Goal: Navigation & Orientation: Find specific page/section

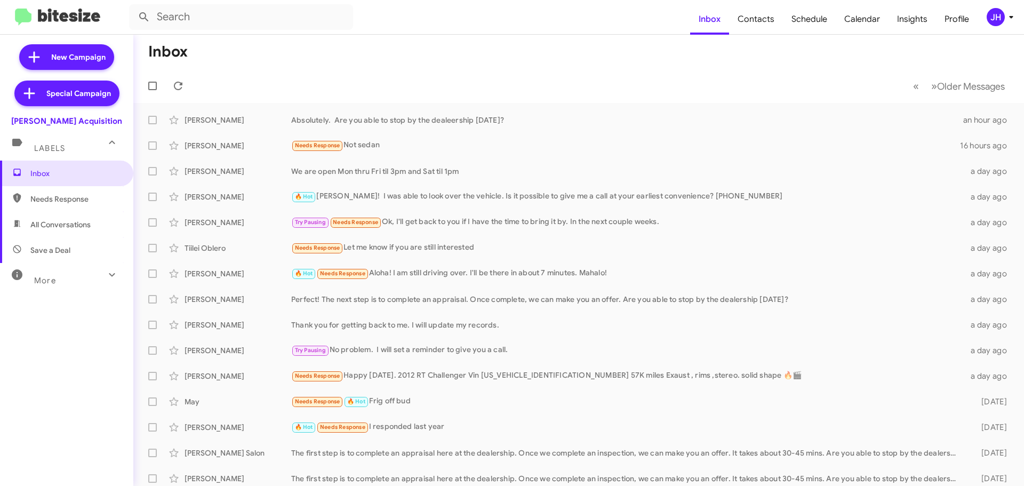
click at [992, 17] on div "JH" at bounding box center [996, 17] width 18 height 18
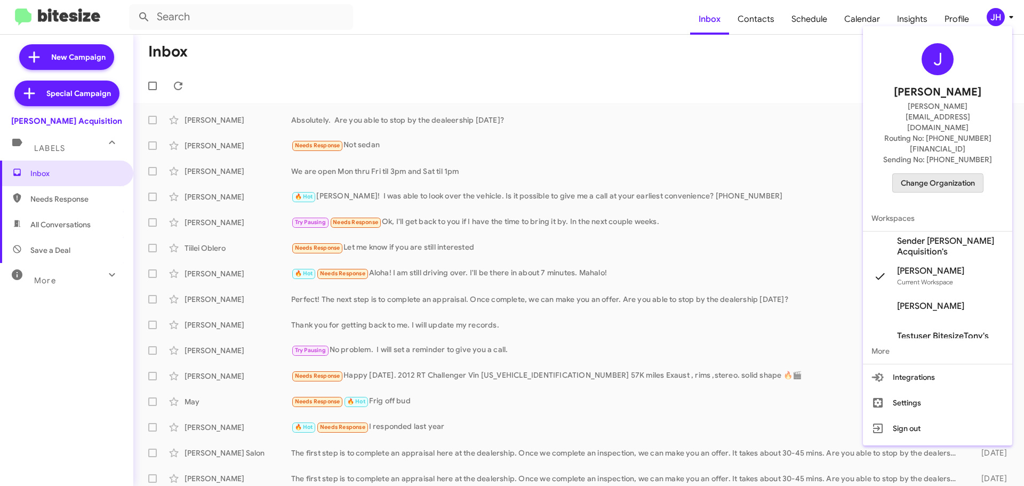
click at [923, 174] on span "Change Organization" at bounding box center [938, 183] width 74 height 18
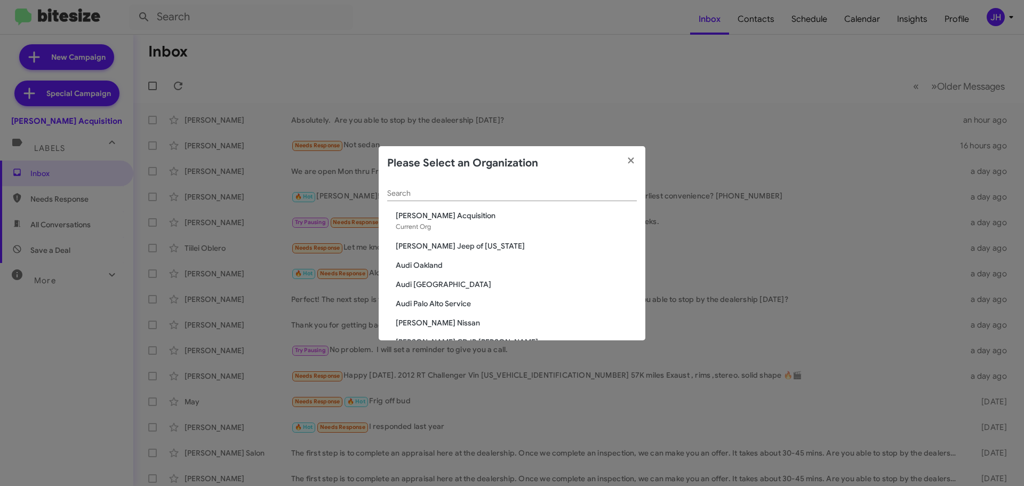
click at [433, 194] on input "Search" at bounding box center [512, 193] width 250 height 9
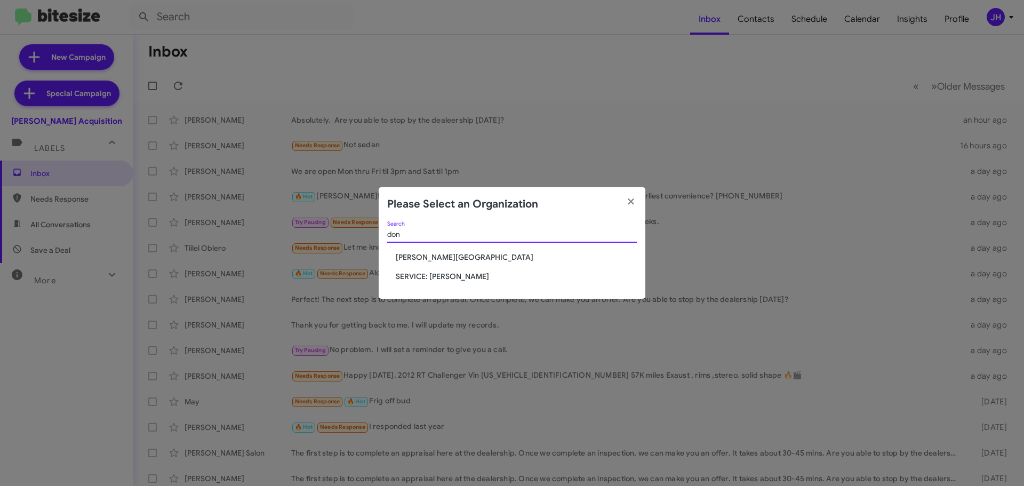
type input "don"
click at [427, 257] on span "[PERSON_NAME][GEOGRAPHIC_DATA]" at bounding box center [516, 257] width 241 height 11
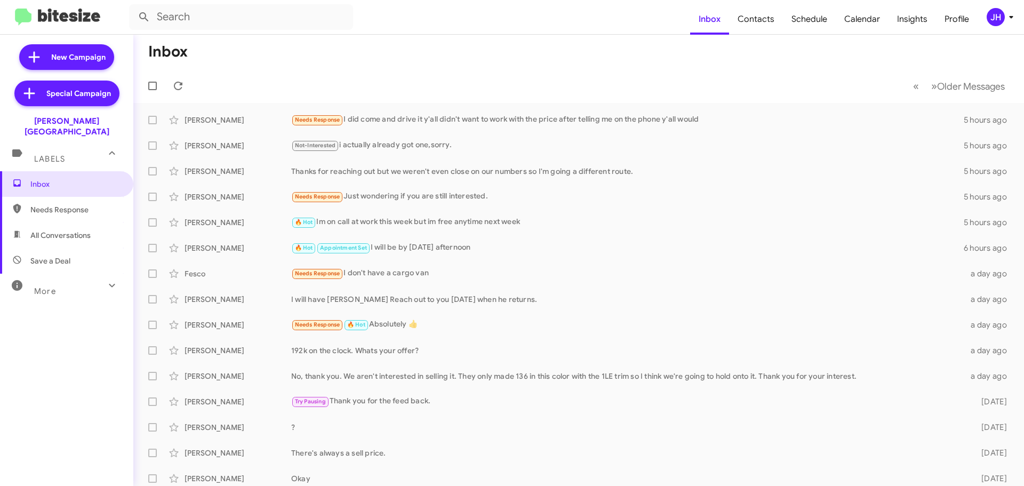
click at [75, 281] on div "More" at bounding box center [56, 287] width 95 height 20
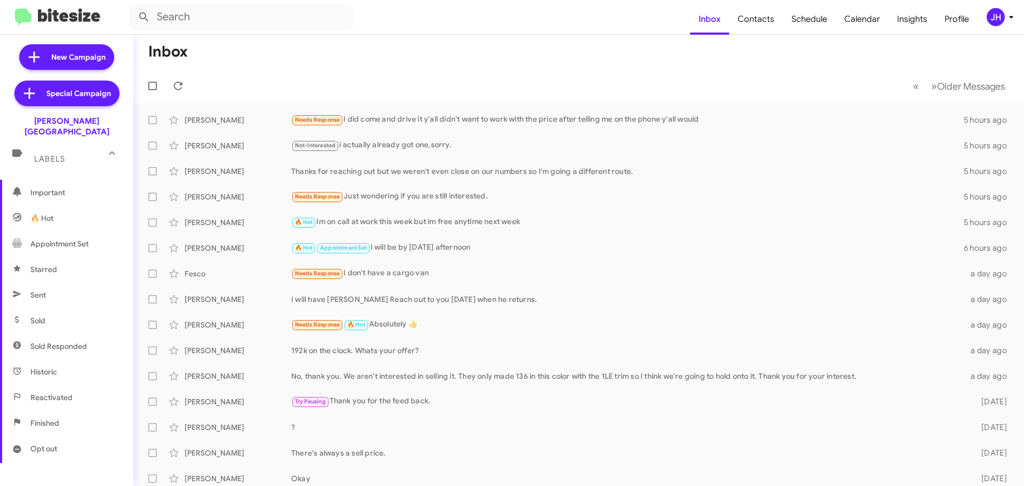
scroll to position [160, 0]
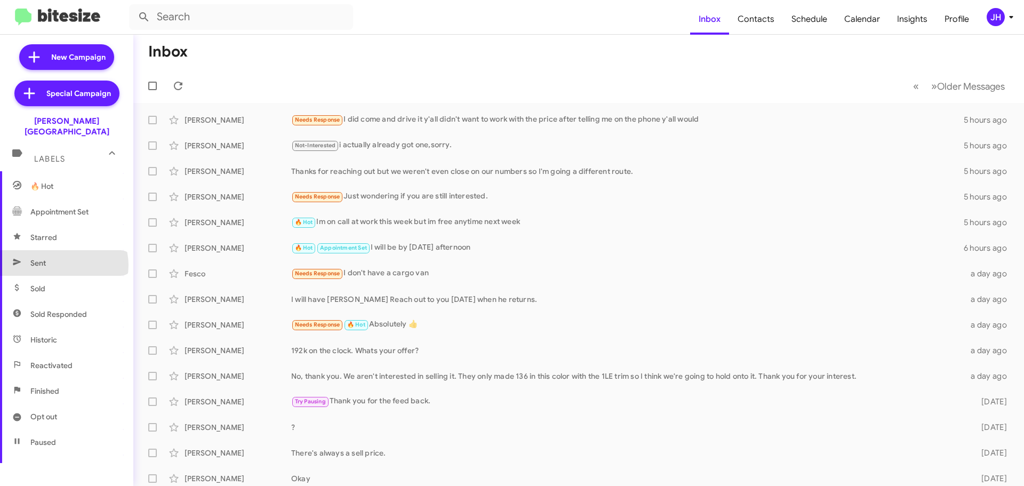
click at [63, 255] on span "Sent" at bounding box center [66, 263] width 133 height 26
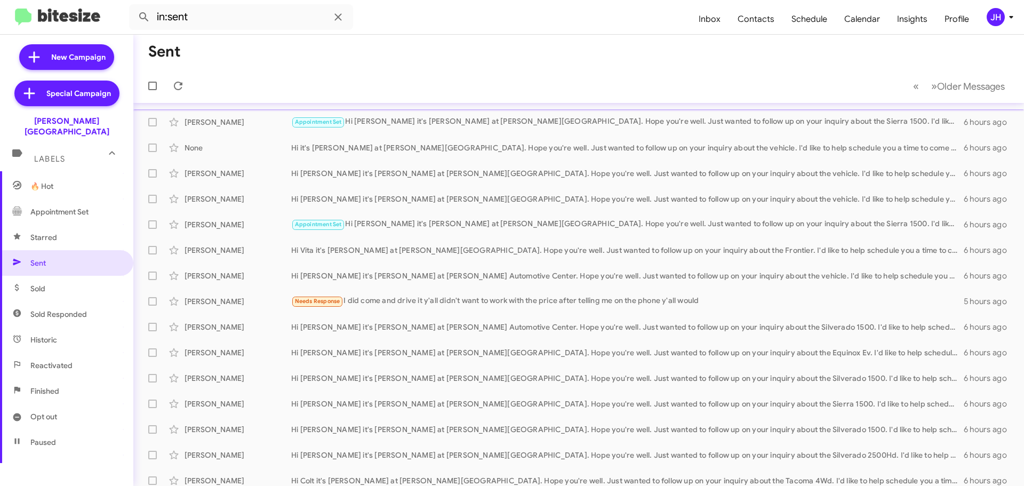
scroll to position [133, 0]
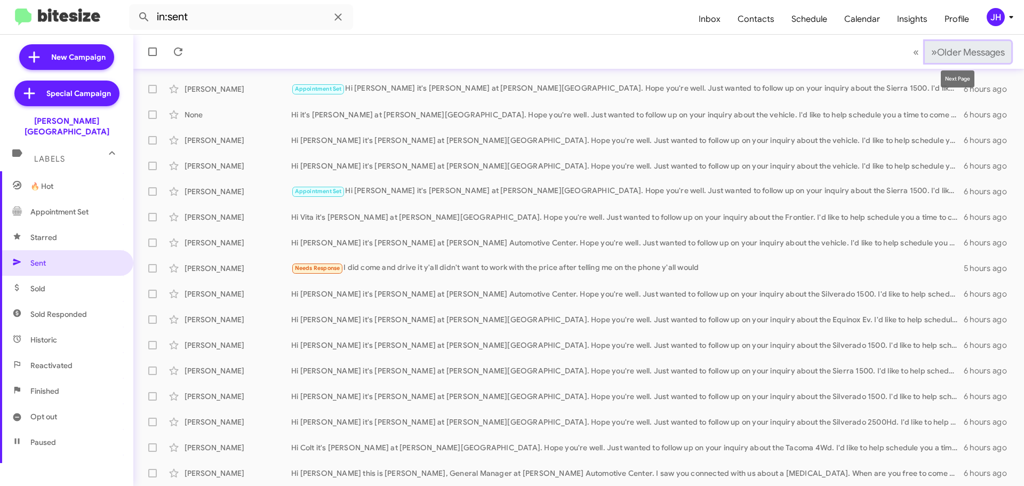
click at [984, 46] on span "Older Messages" at bounding box center [971, 52] width 68 height 12
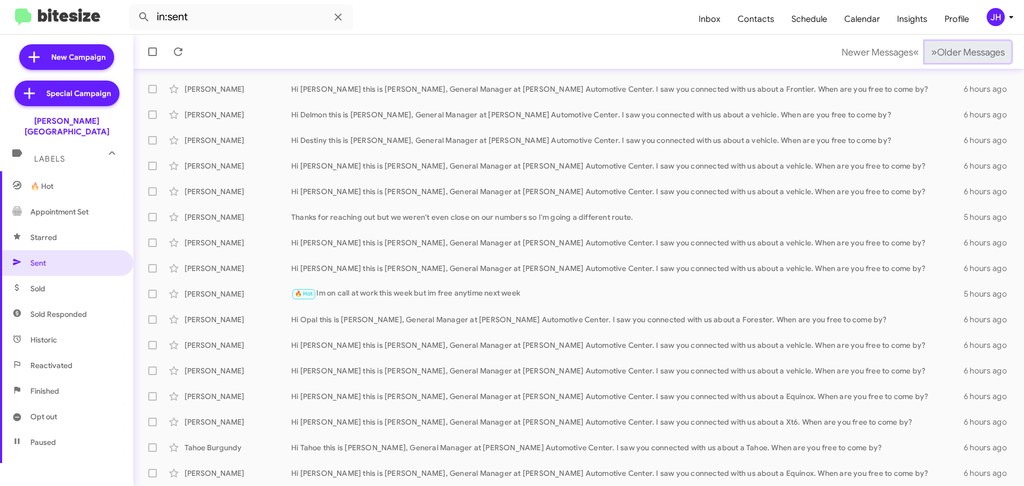
click at [970, 53] on span "Older Messages" at bounding box center [971, 52] width 68 height 12
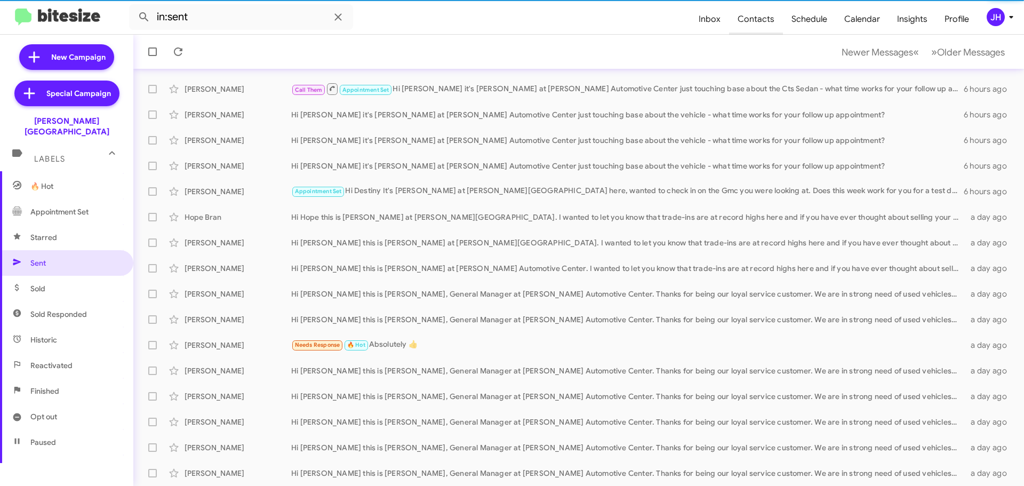
click at [770, 26] on span "Contacts" at bounding box center [756, 19] width 54 height 31
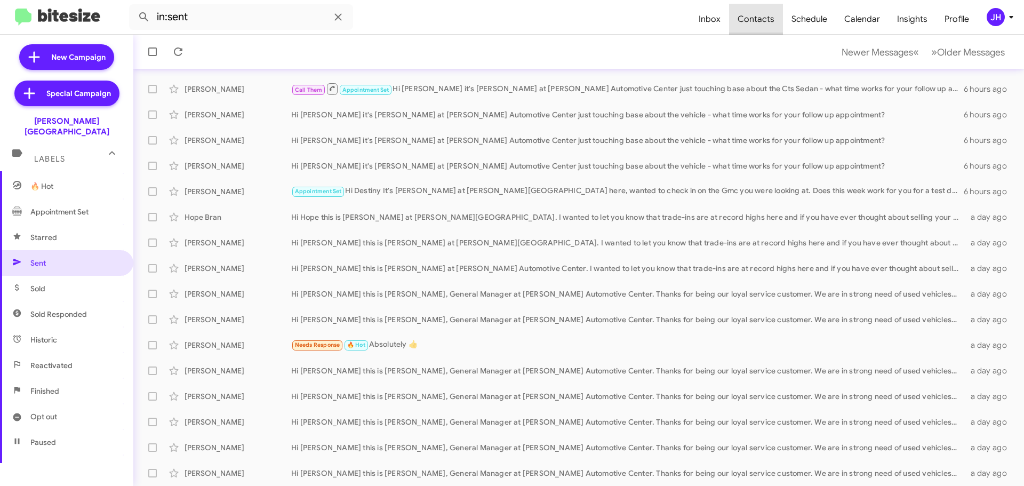
type input "in:groups"
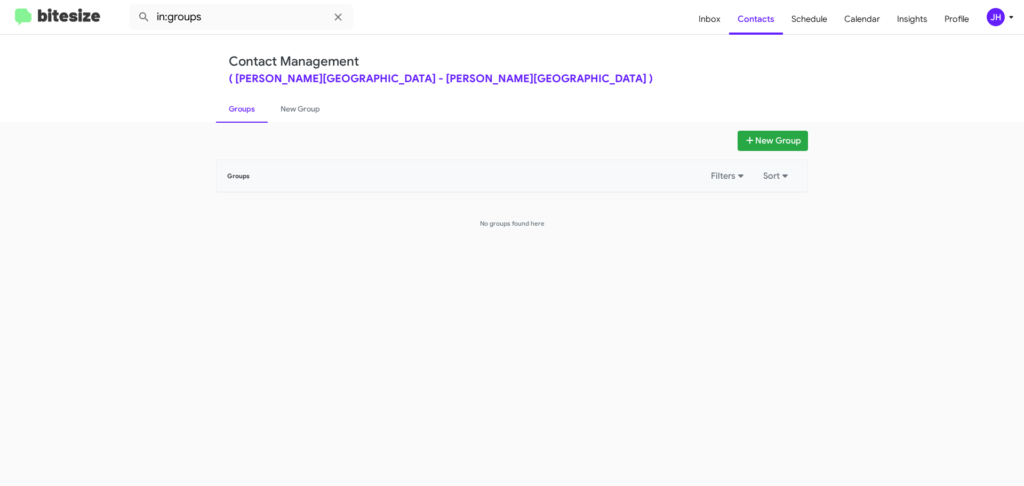
click at [991, 21] on div "JH" at bounding box center [996, 17] width 18 height 18
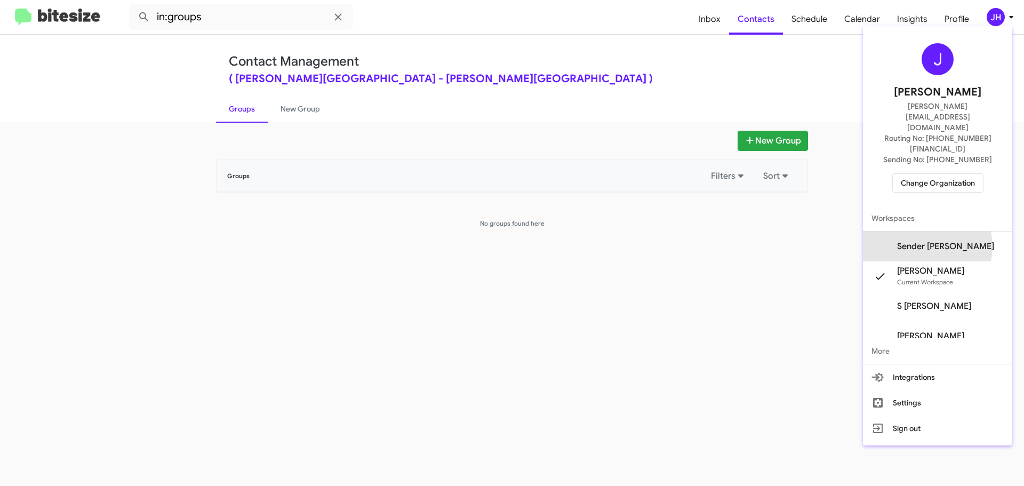
click at [936, 241] on span "Sender Don Ledford's" at bounding box center [945, 246] width 97 height 11
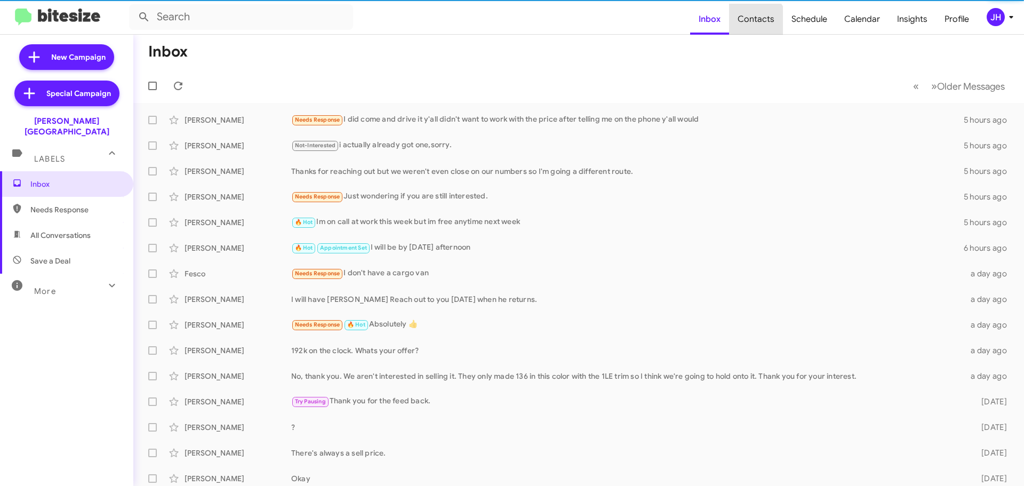
click at [758, 23] on span "Contacts" at bounding box center [756, 19] width 54 height 31
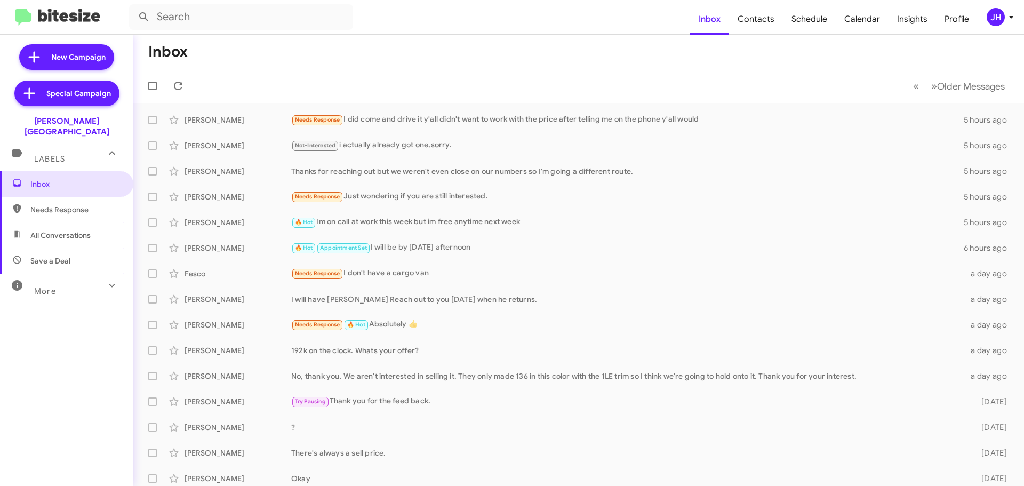
type input "in:groups"
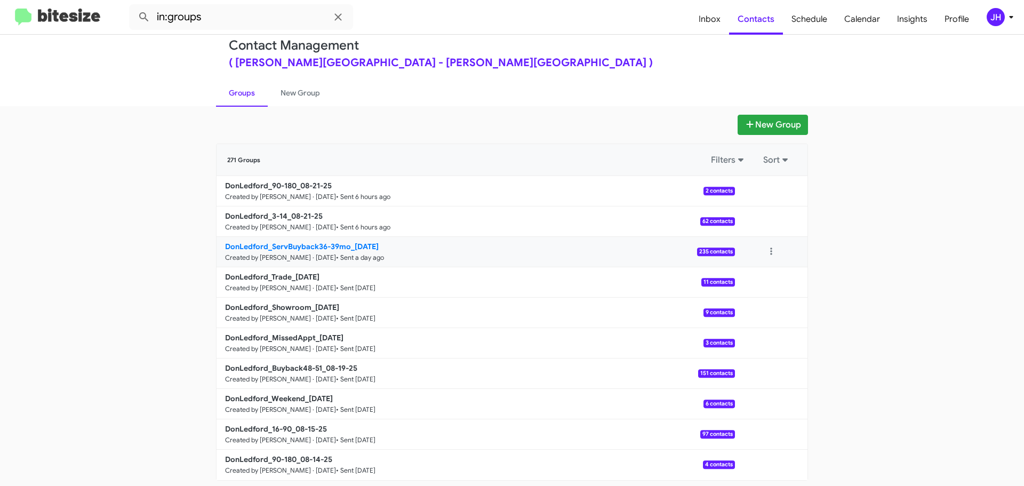
scroll to position [38, 0]
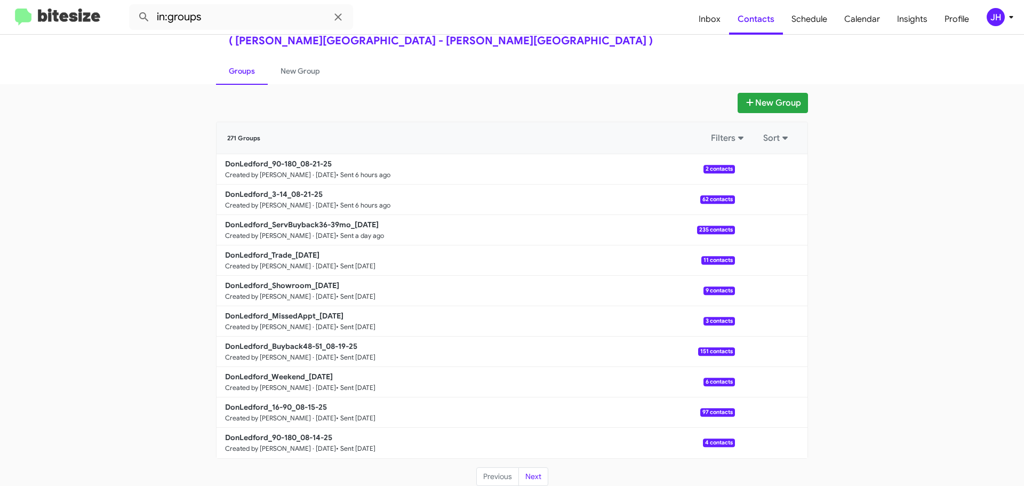
click at [698, 36] on div "( Don Ledford Auto Center - don ledford automotive center )" at bounding box center [512, 41] width 567 height 11
click at [709, 18] on span "Inbox" at bounding box center [709, 19] width 39 height 31
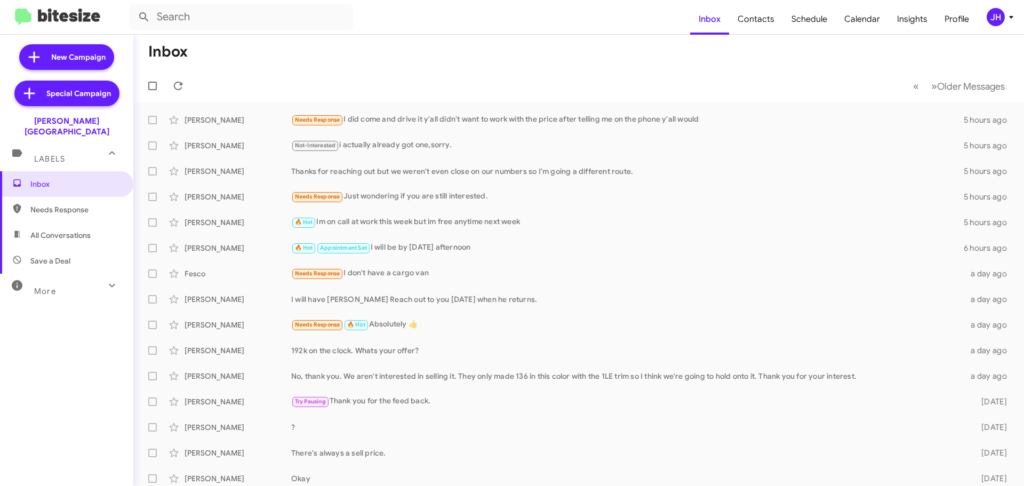
click at [85, 292] on div "Inbox Needs Response All Conversations Save a Deal More Important 🔥 Hot Appoint…" at bounding box center [66, 317] width 133 height 292
click at [84, 277] on div "More" at bounding box center [56, 287] width 95 height 20
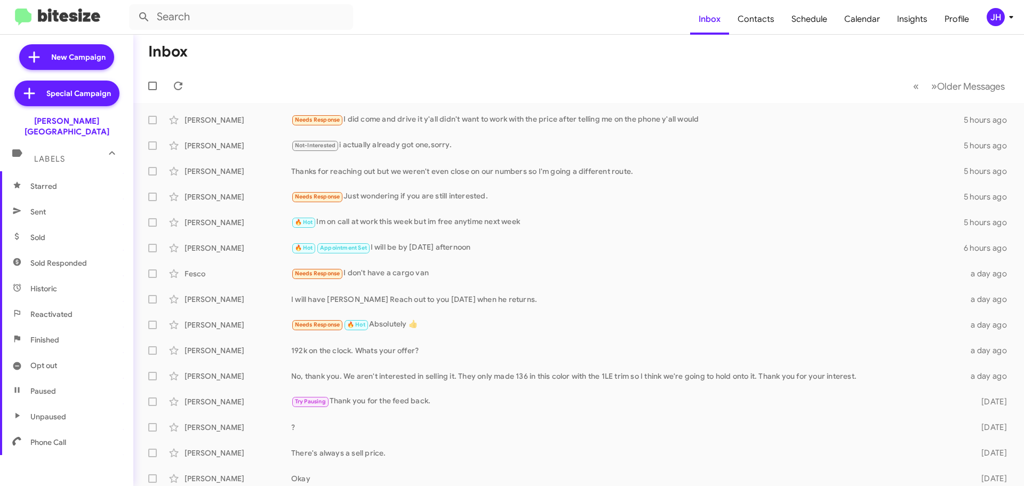
scroll to position [212, 0]
click at [66, 204] on span "Sent" at bounding box center [66, 211] width 133 height 26
type input "in:sent"
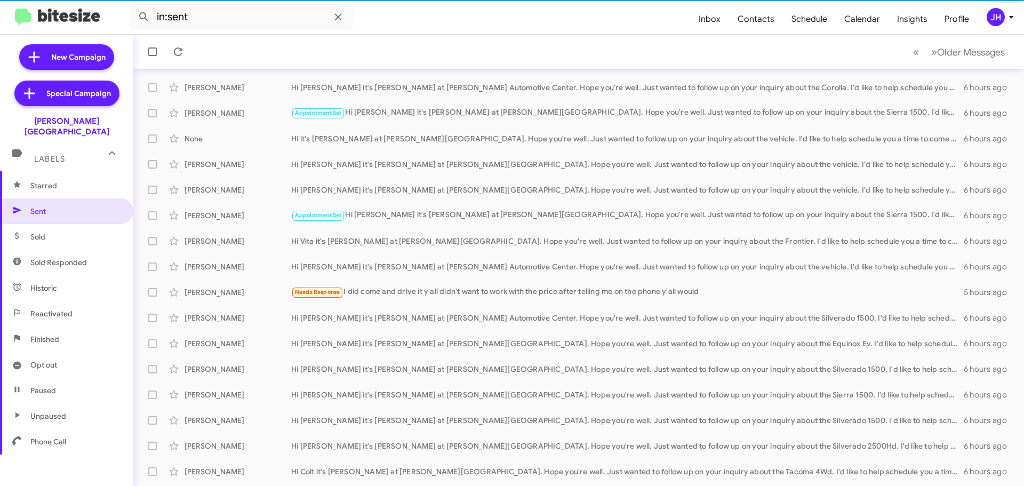
scroll to position [133, 0]
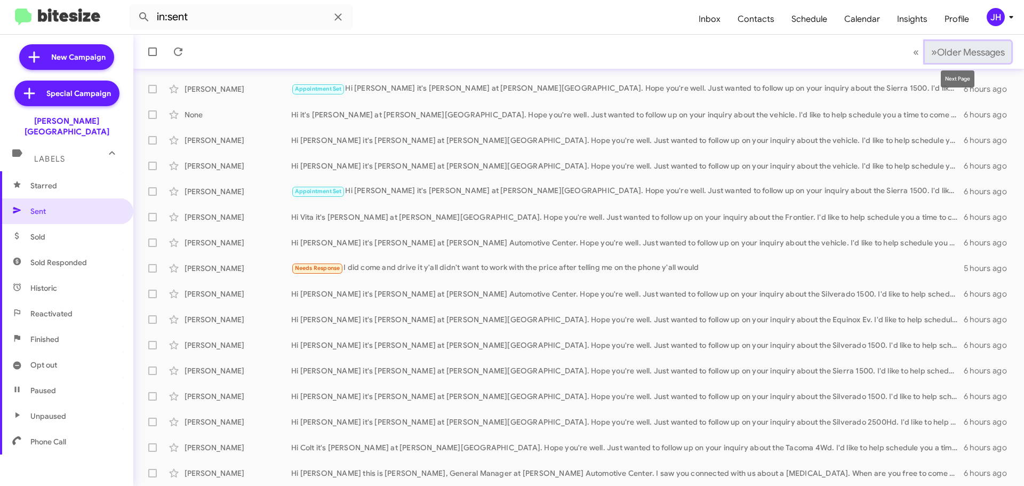
click at [973, 42] on button "» Next Older Messages" at bounding box center [968, 52] width 86 height 22
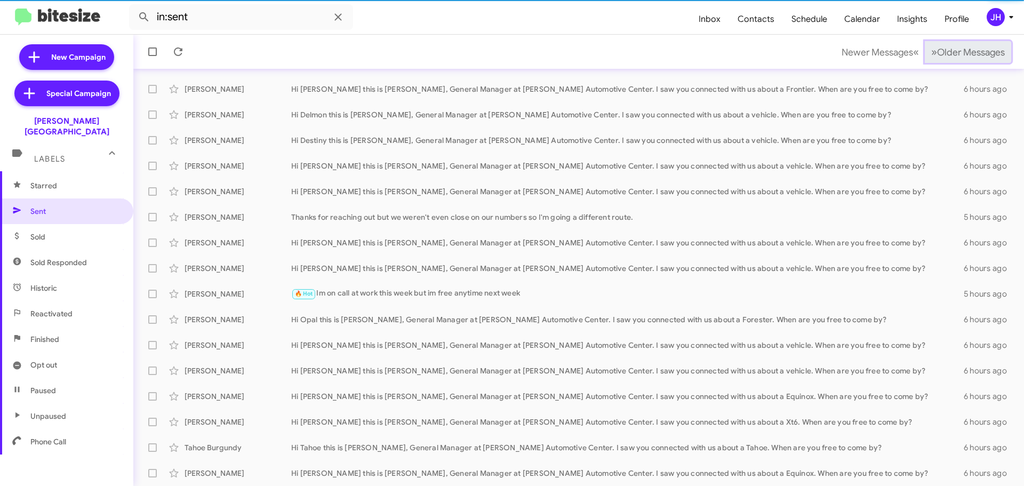
click at [966, 46] on span "Older Messages" at bounding box center [971, 52] width 68 height 12
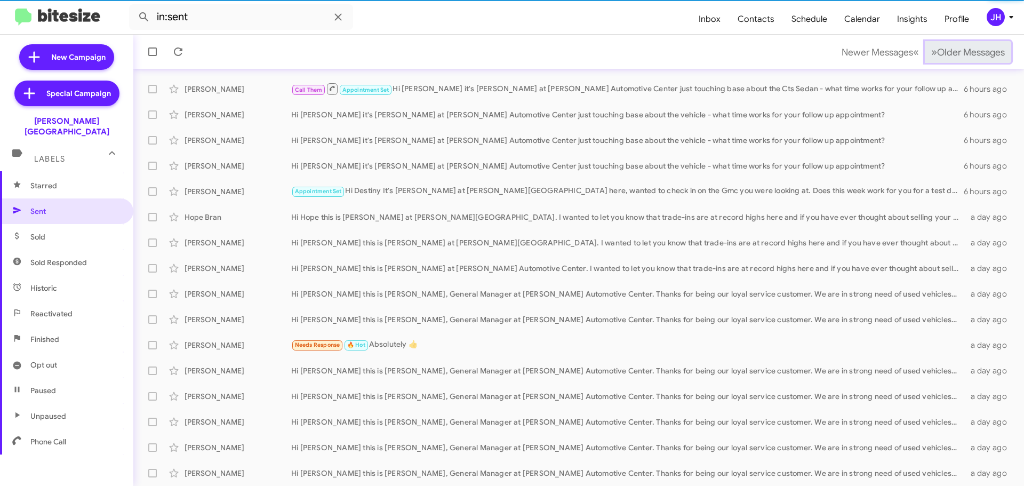
click at [966, 46] on span "Older Messages" at bounding box center [971, 52] width 68 height 12
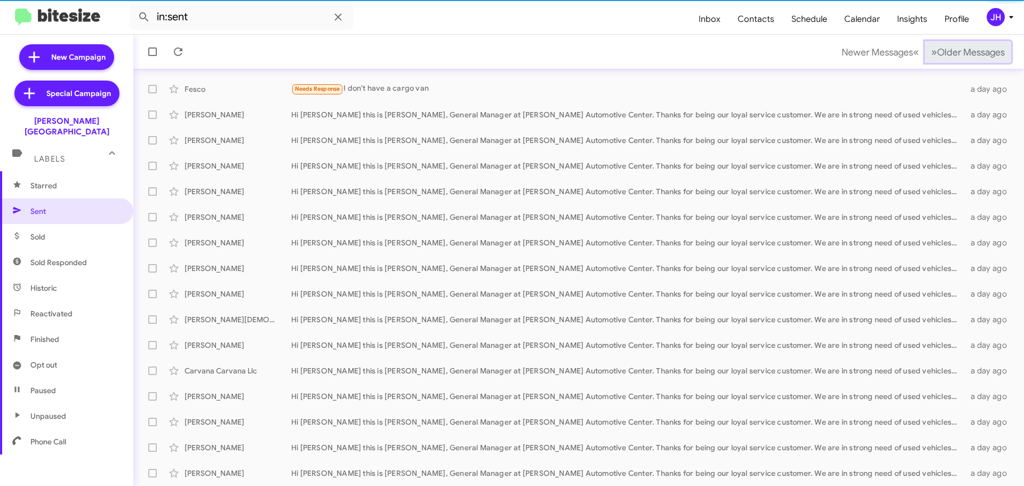
click at [966, 46] on span "Older Messages" at bounding box center [971, 52] width 68 height 12
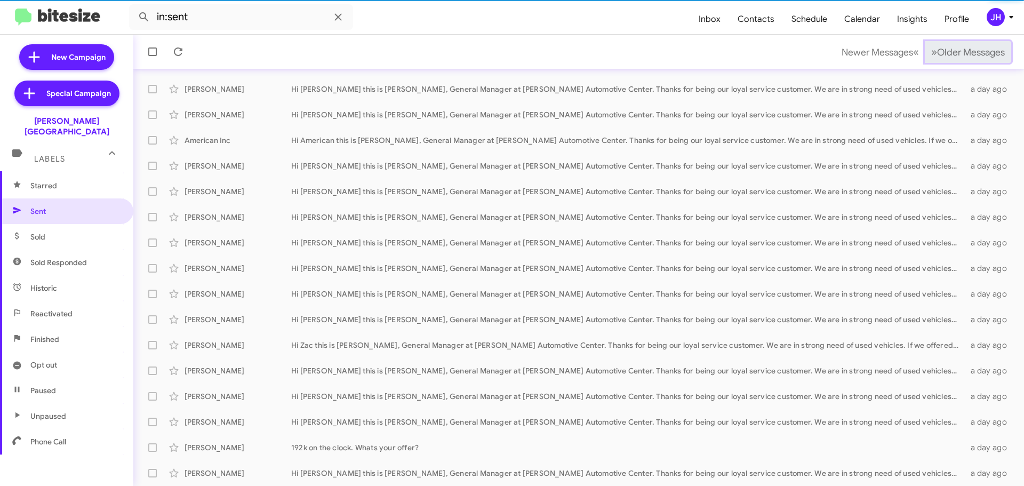
click at [966, 46] on span "Older Messages" at bounding box center [971, 52] width 68 height 12
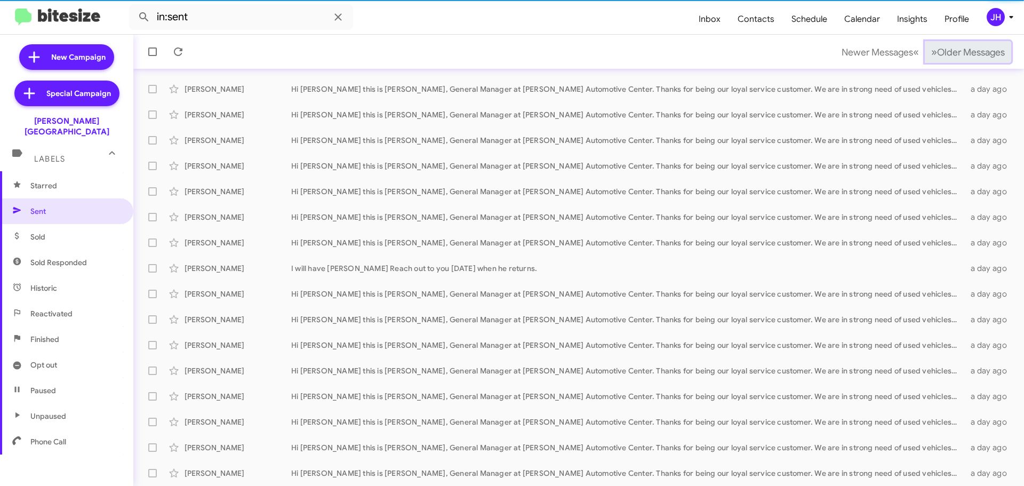
click at [966, 46] on span "Older Messages" at bounding box center [971, 52] width 68 height 12
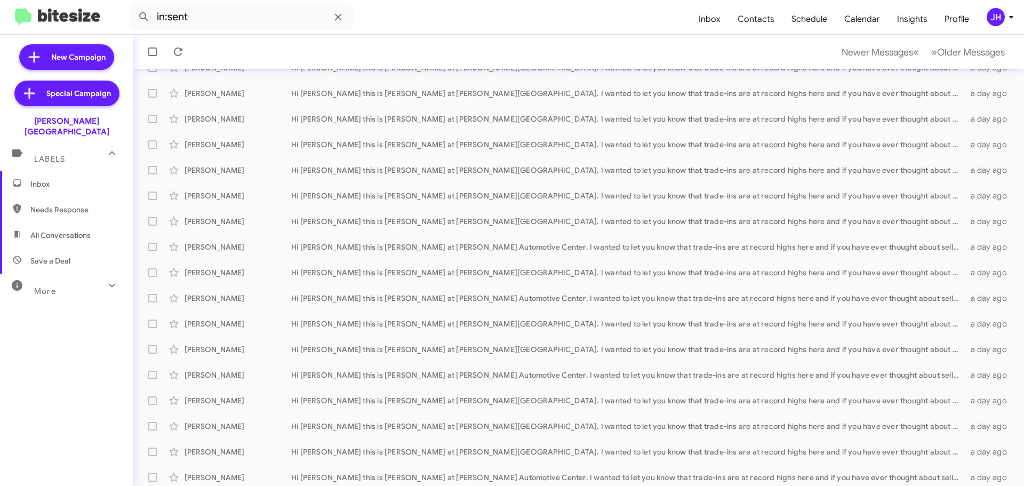
scroll to position [133, 0]
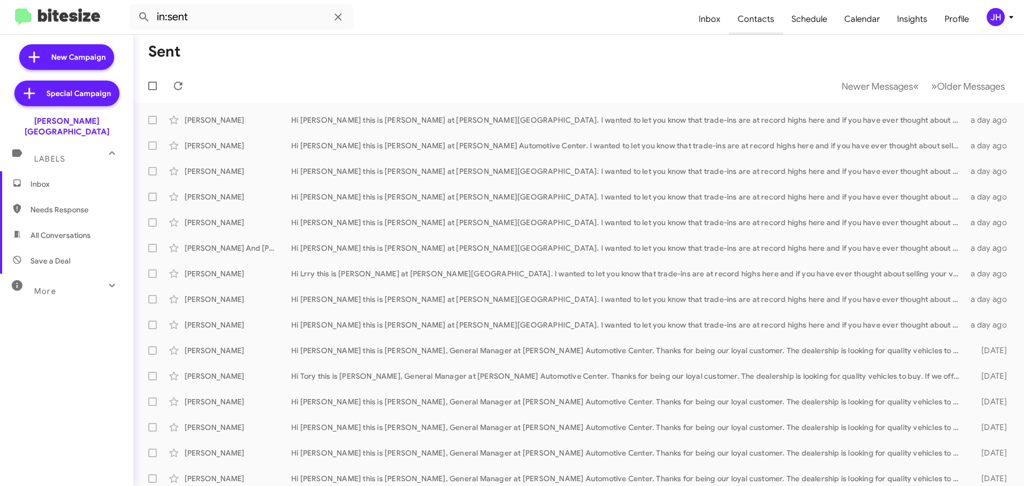
click at [751, 20] on span "Contacts" at bounding box center [756, 19] width 54 height 31
type input "in:groups"
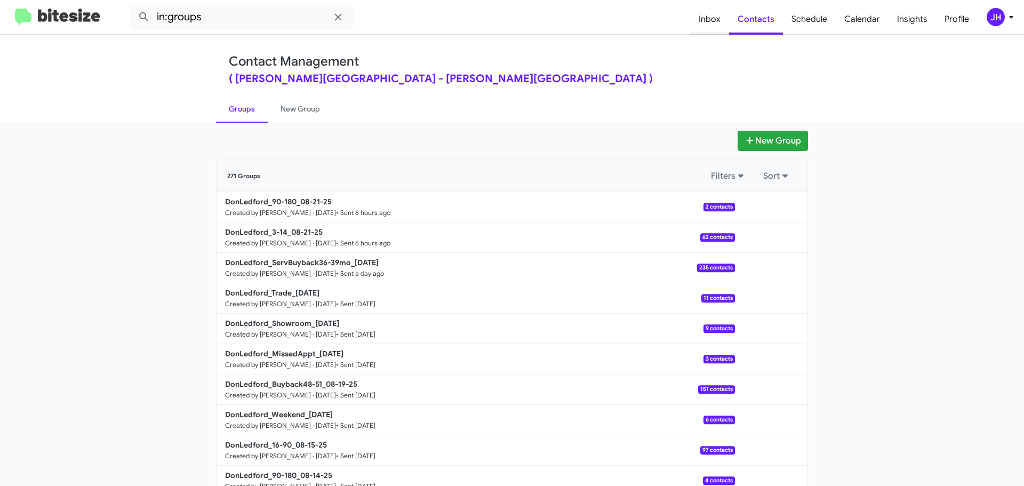
click at [706, 23] on span "Inbox" at bounding box center [709, 19] width 39 height 31
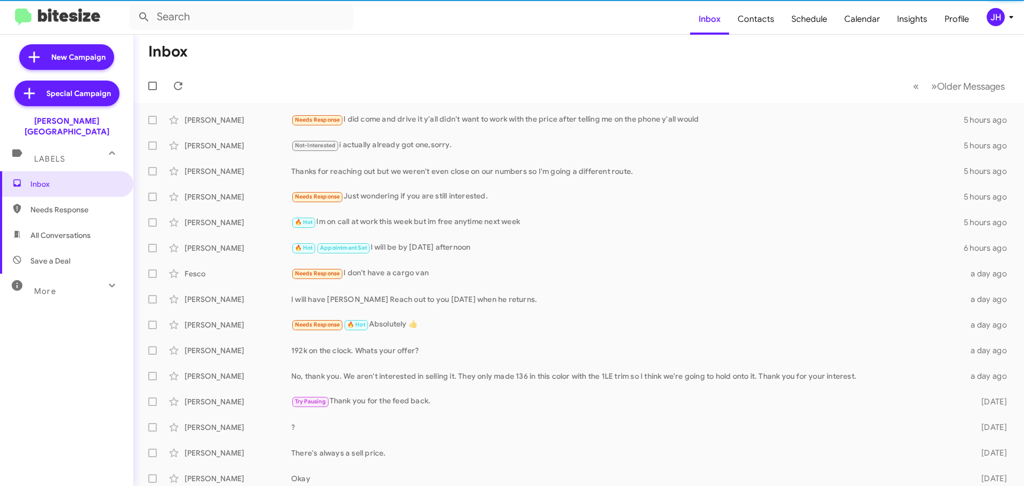
click at [42, 287] on span "More" at bounding box center [45, 292] width 22 height 10
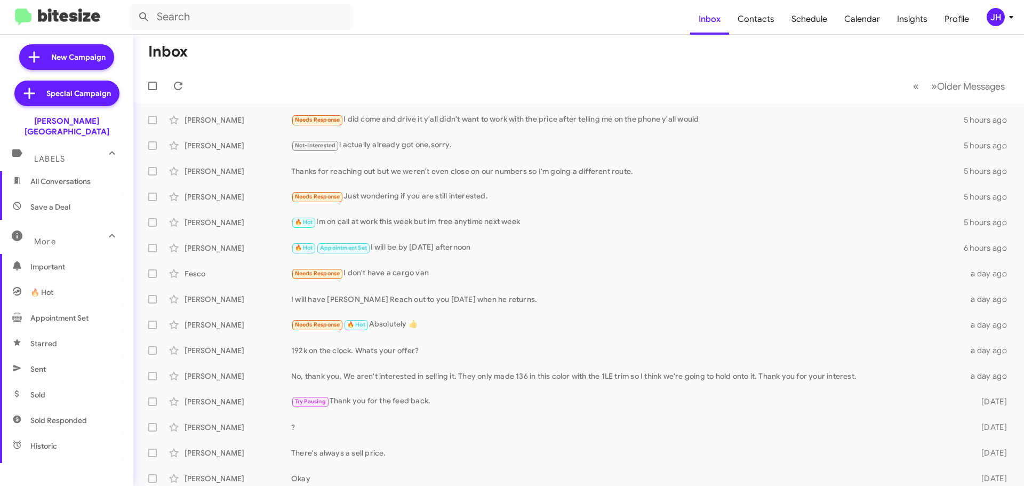
scroll to position [211, 0]
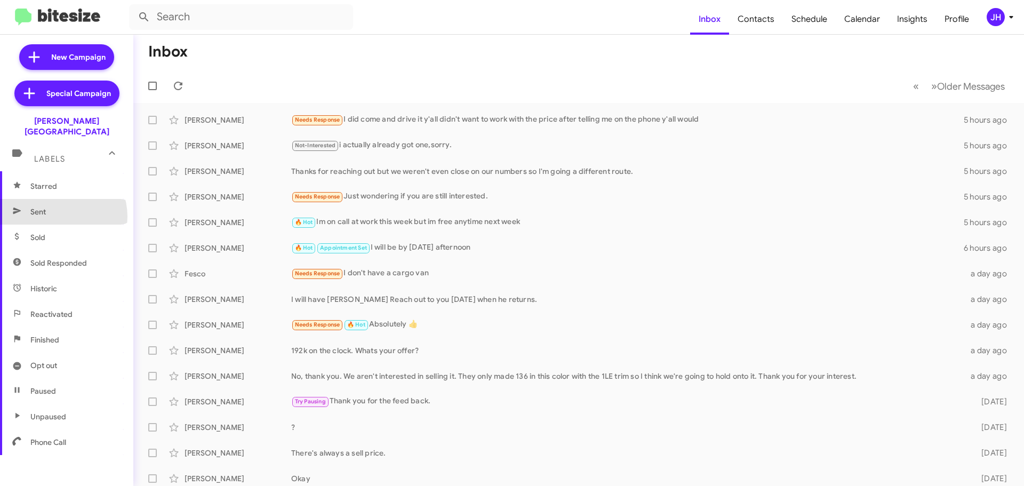
click at [57, 206] on span "Sent" at bounding box center [66, 212] width 133 height 26
type input "in:sent"
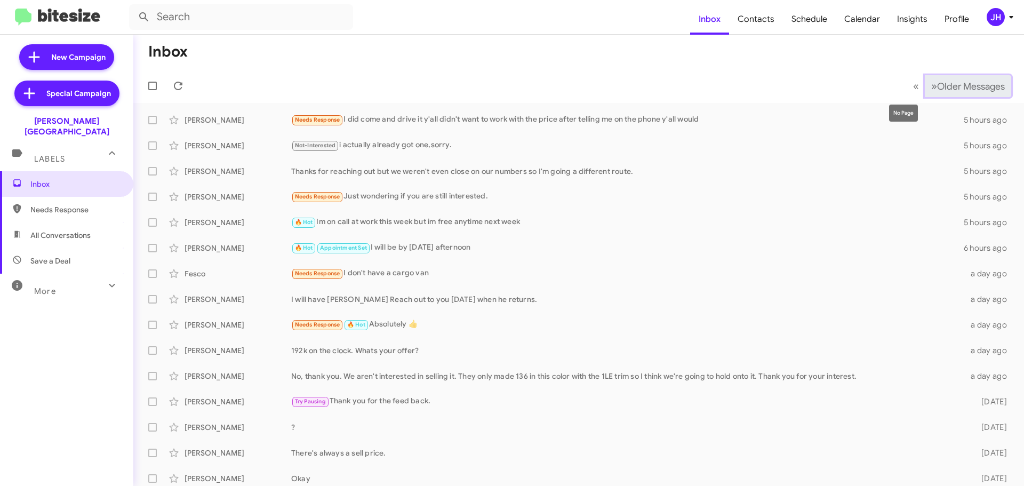
click at [956, 83] on span "Older Messages" at bounding box center [971, 87] width 68 height 12
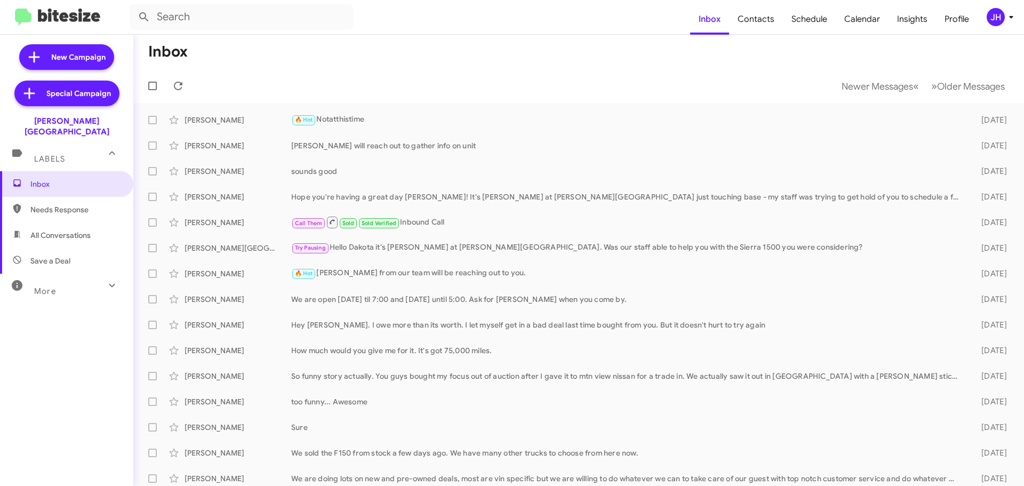
click at [58, 281] on div "More" at bounding box center [56, 287] width 95 height 20
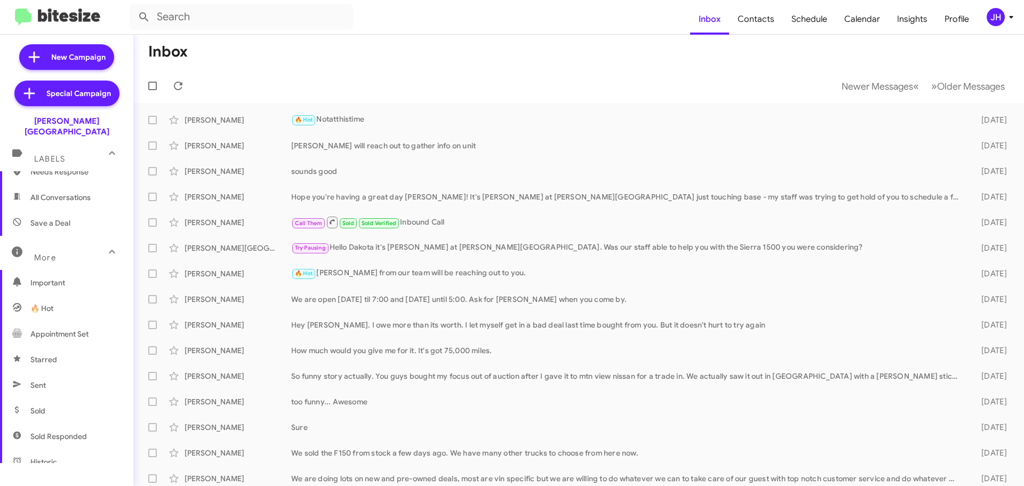
scroll to position [212, 0]
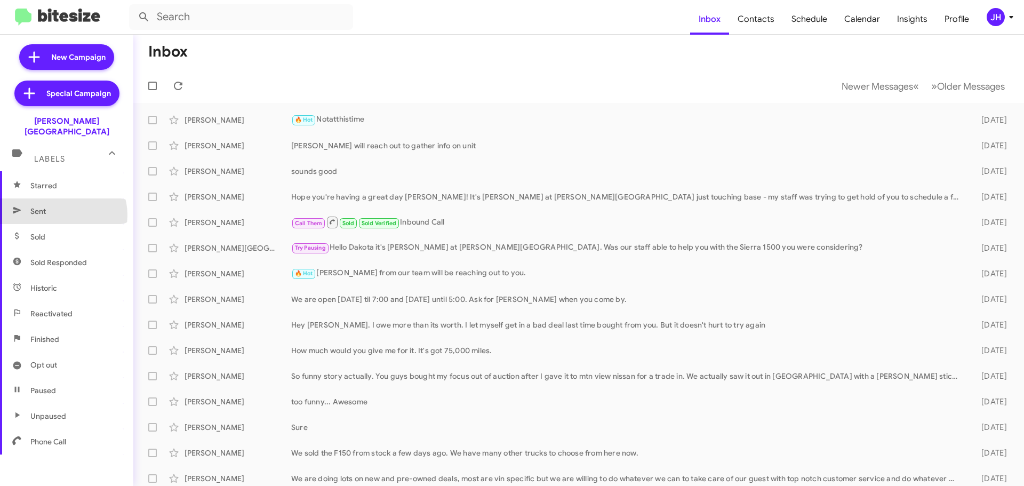
click at [62, 204] on span "Sent" at bounding box center [66, 211] width 133 height 26
type input "in:sent"
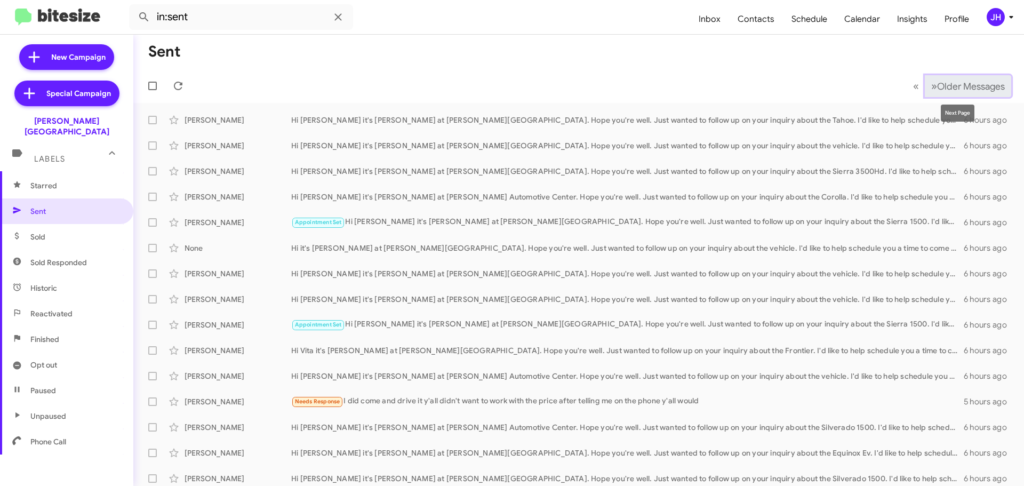
click at [957, 81] on span "Older Messages" at bounding box center [971, 87] width 68 height 12
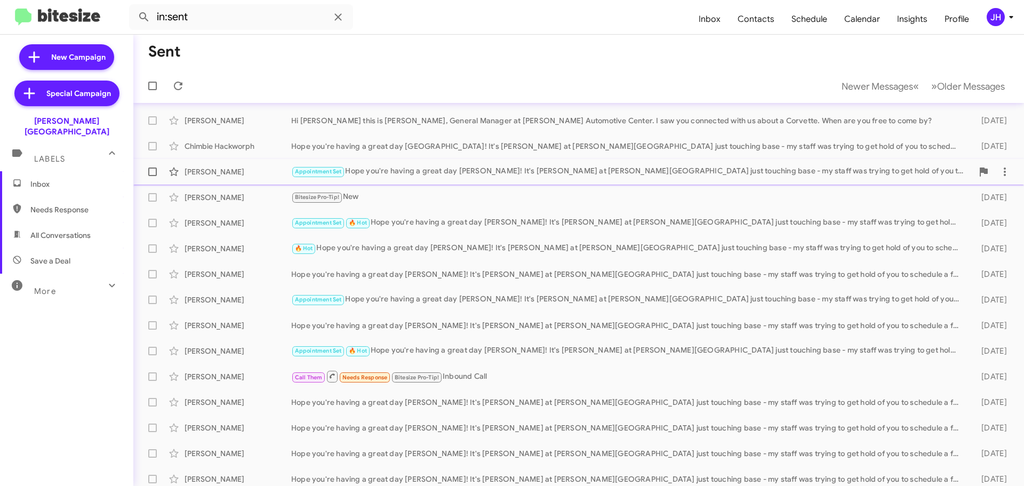
scroll to position [53, 0]
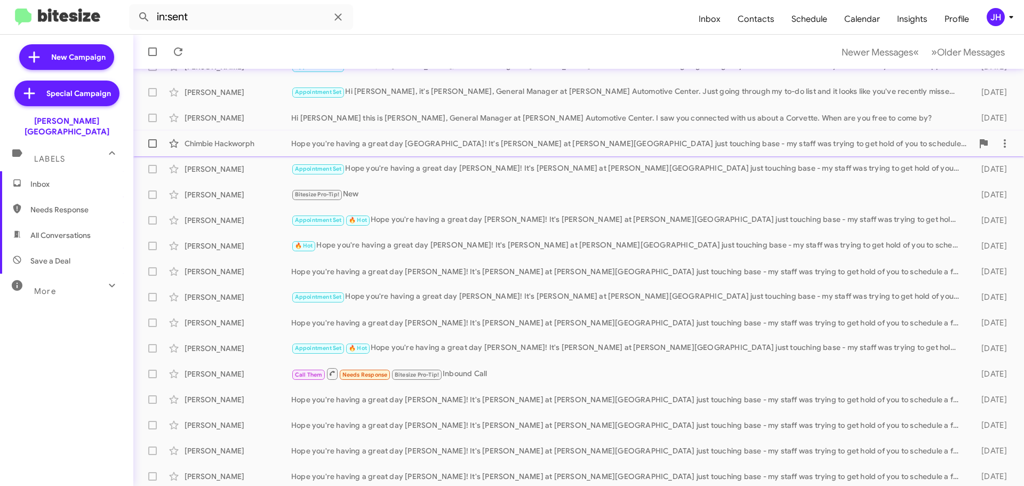
click at [596, 151] on div "Chimbie Hackworph Hope you're having a great day [GEOGRAPHIC_DATA]! It's [PERSO…" at bounding box center [579, 143] width 874 height 21
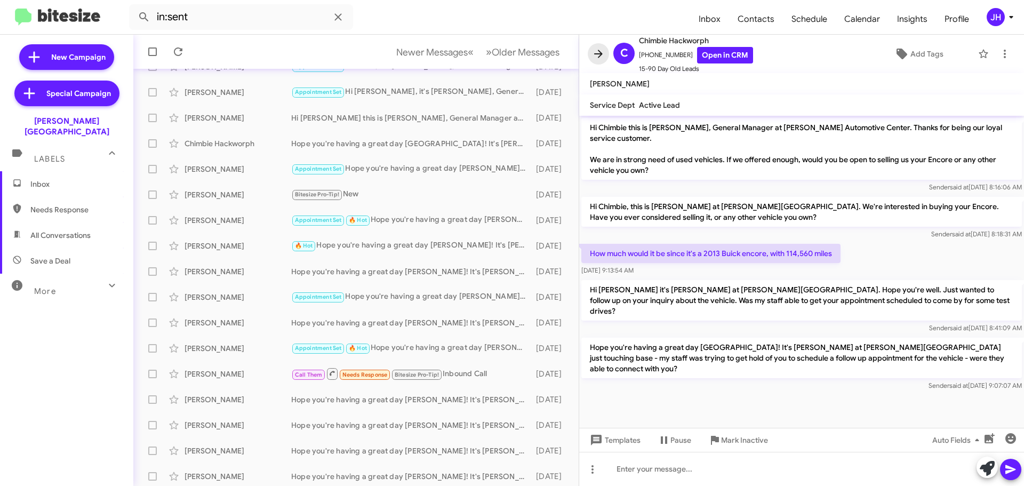
click at [599, 58] on icon at bounding box center [598, 53] width 13 height 13
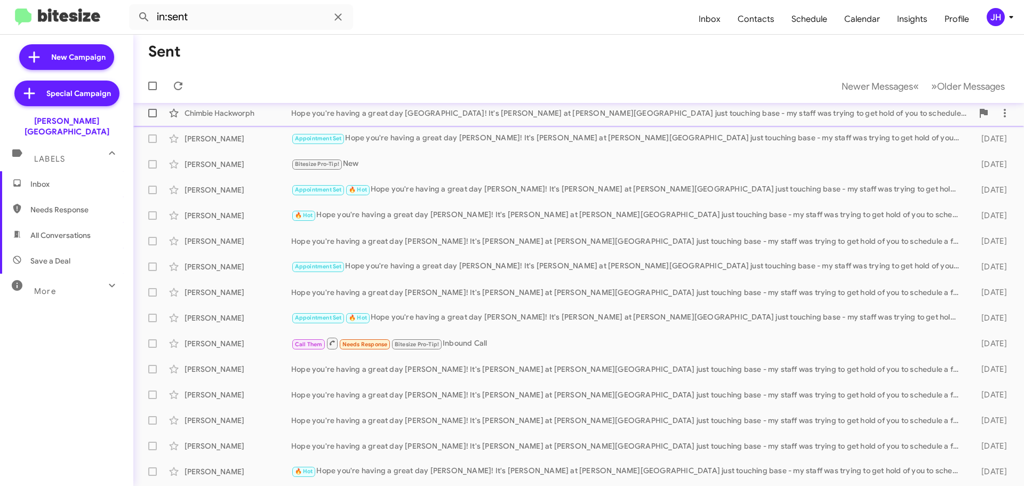
scroll to position [80, 0]
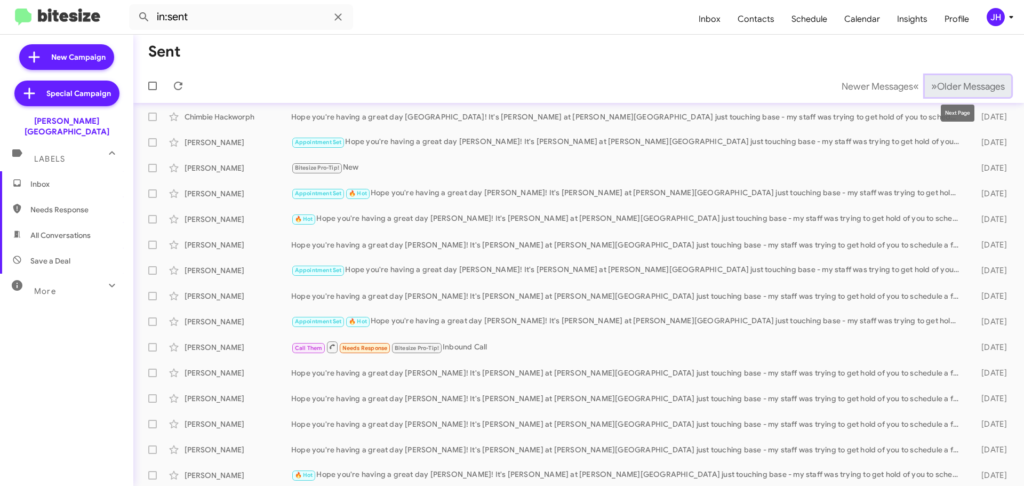
click at [942, 83] on span "Older Messages" at bounding box center [971, 87] width 68 height 12
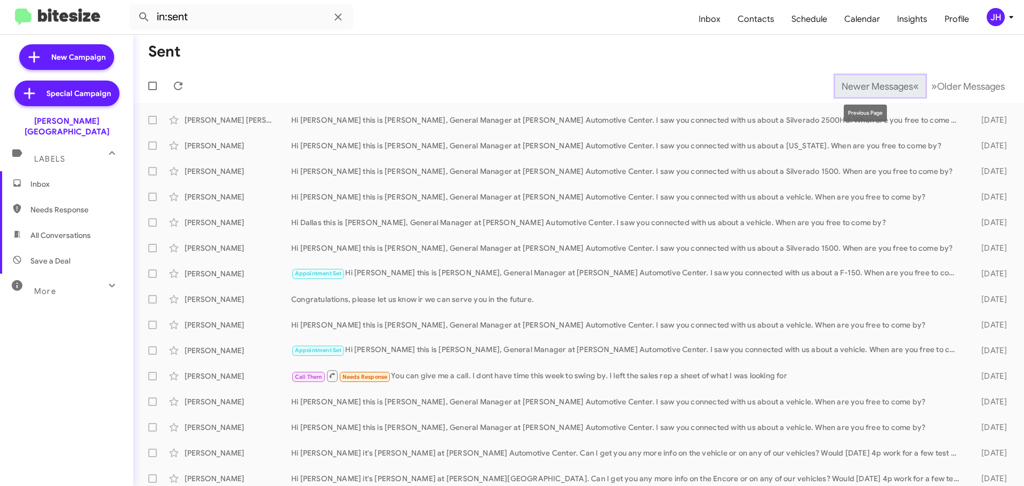
click at [875, 84] on span "Newer Messages" at bounding box center [877, 87] width 71 height 12
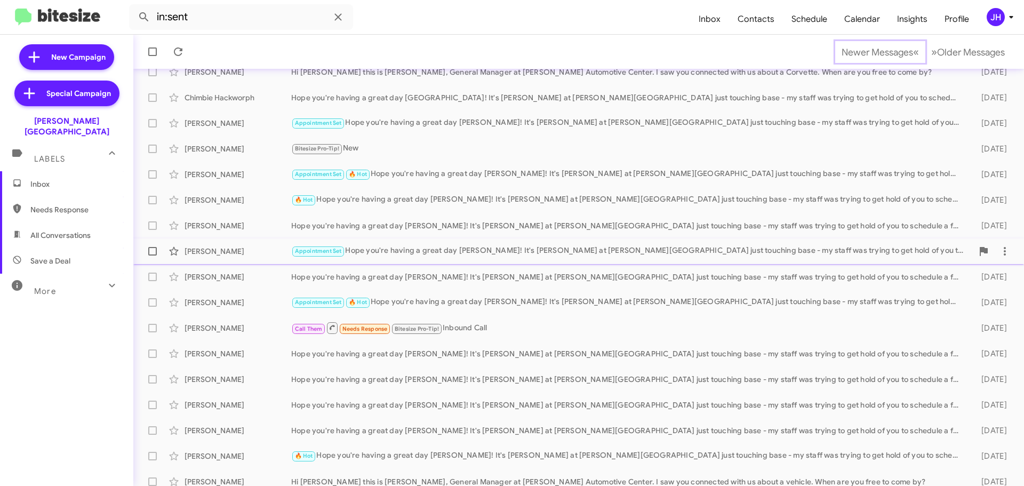
scroll to position [133, 0]
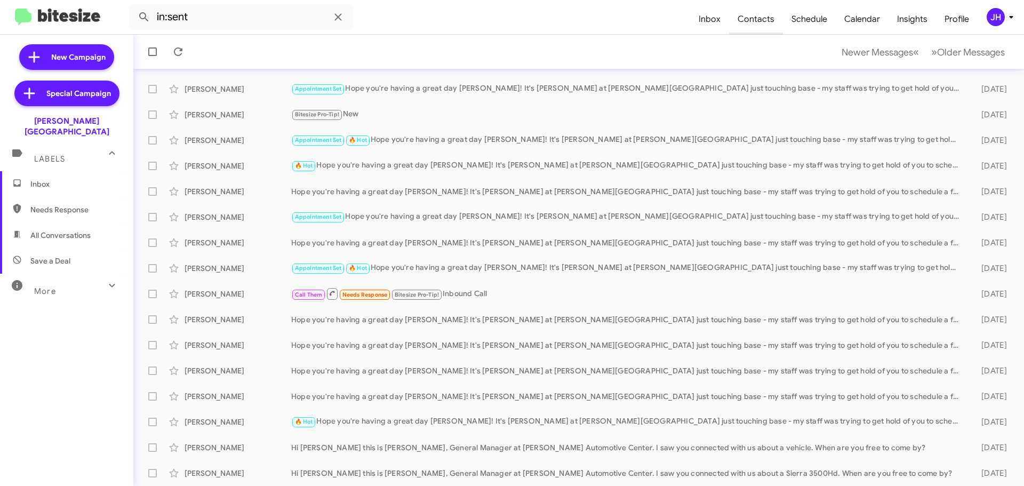
click at [764, 11] on span "Contacts" at bounding box center [756, 19] width 54 height 31
type input "in:groups"
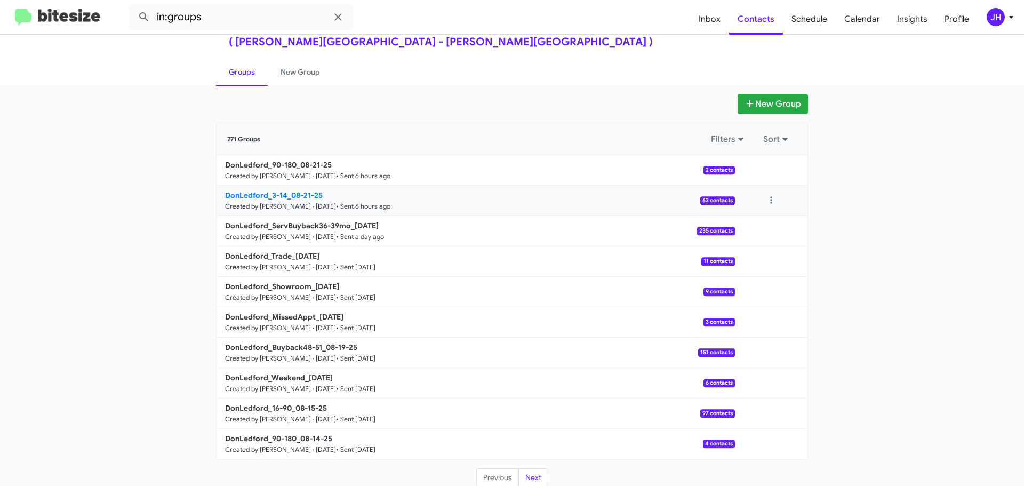
scroll to position [38, 0]
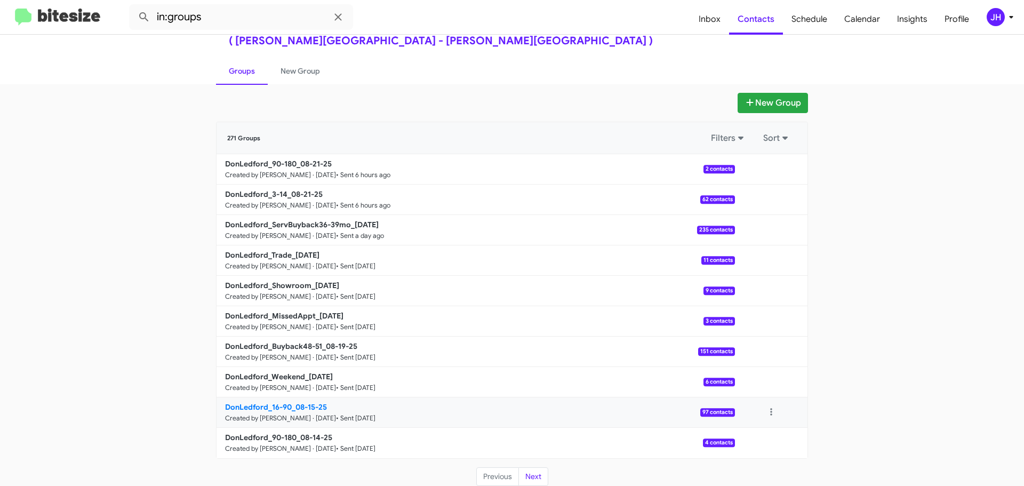
click at [412, 410] on p "DonLedford_16-90_08-15-25" at bounding box center [476, 407] width 502 height 11
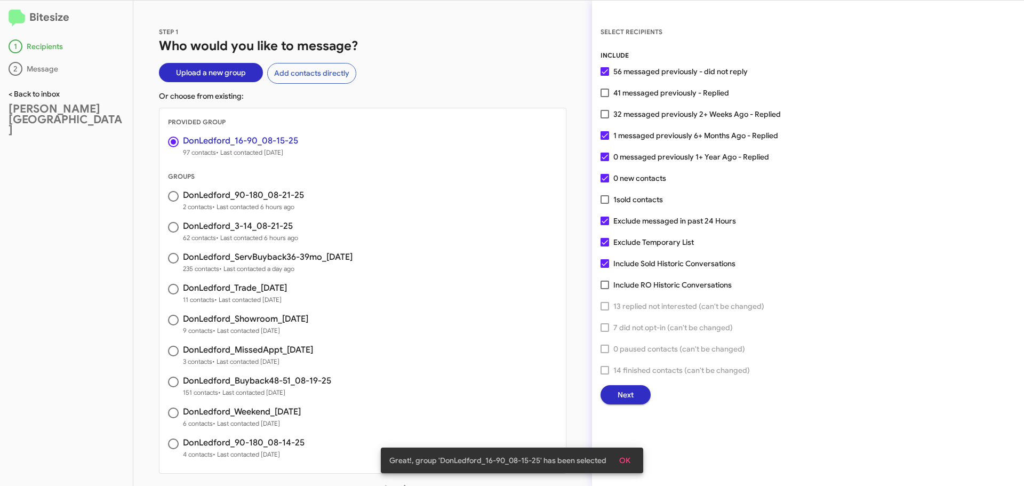
click at [46, 96] on link "< Back to inbox" at bounding box center [34, 94] width 51 height 10
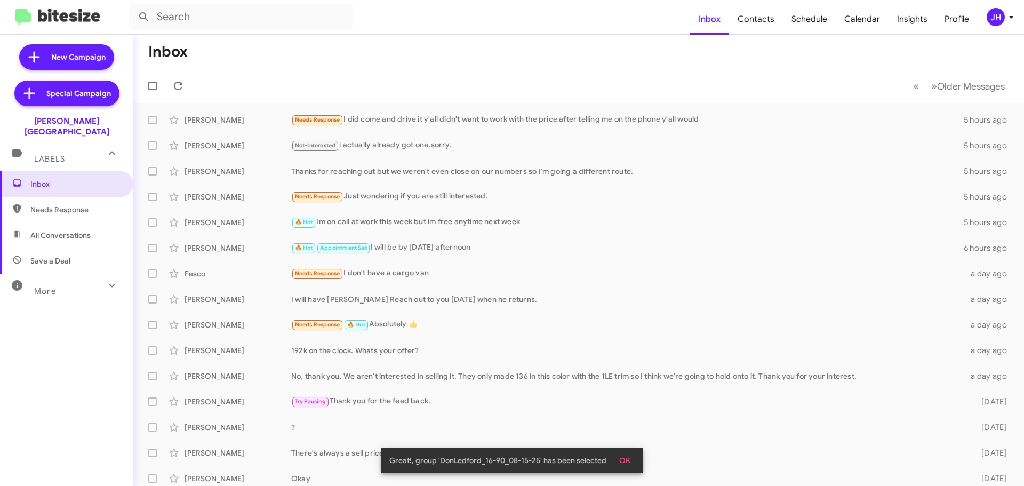
click at [57, 287] on mat-expansion-panel-header "More" at bounding box center [66, 287] width 133 height 26
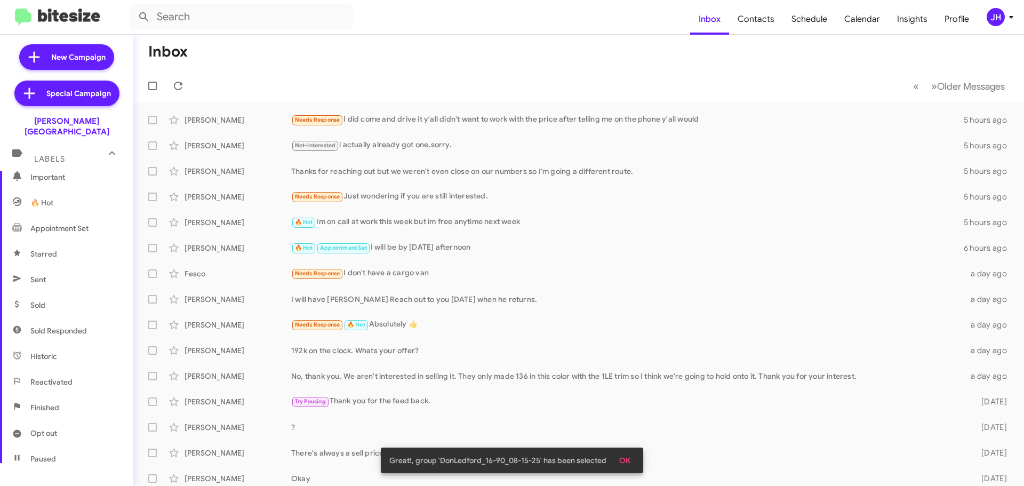
scroll to position [160, 0]
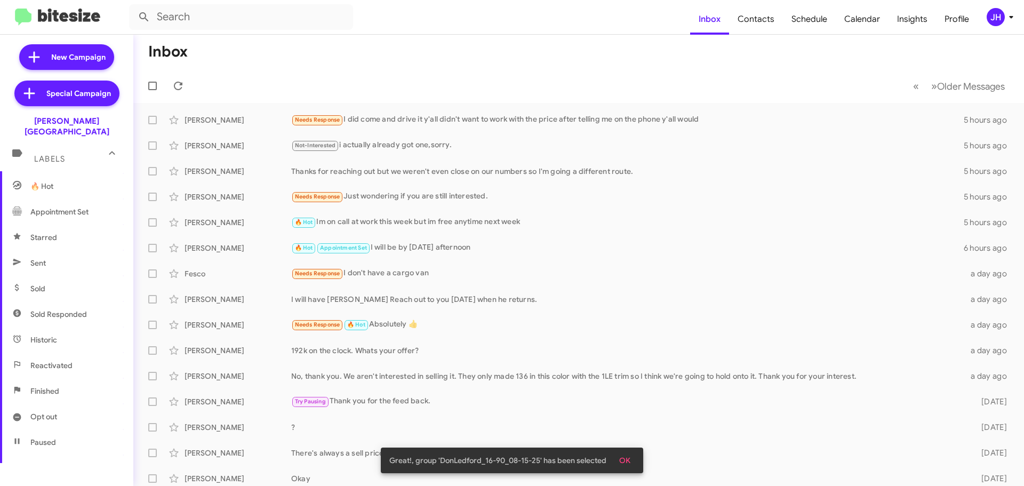
click at [45, 283] on span "Sold" at bounding box center [37, 288] width 15 height 11
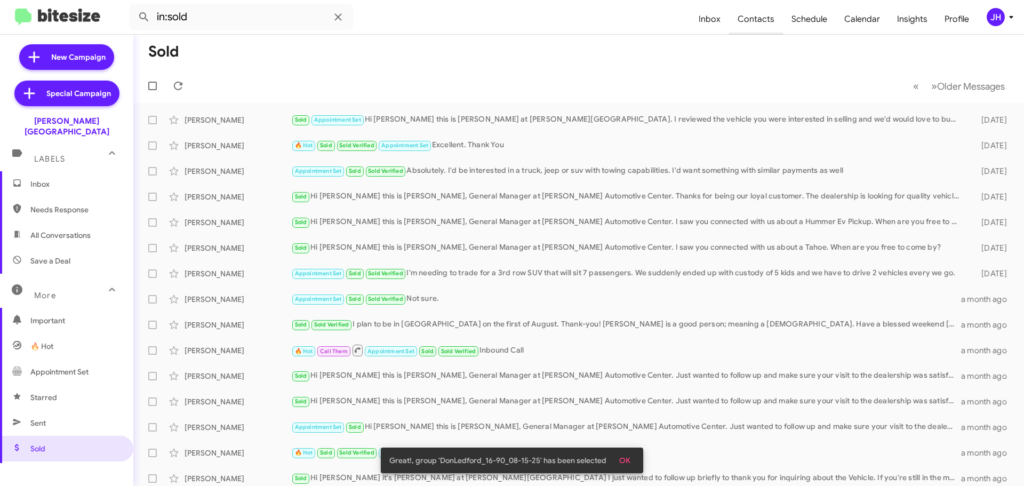
click at [747, 19] on span "Contacts" at bounding box center [756, 19] width 54 height 31
type input "in:groups"
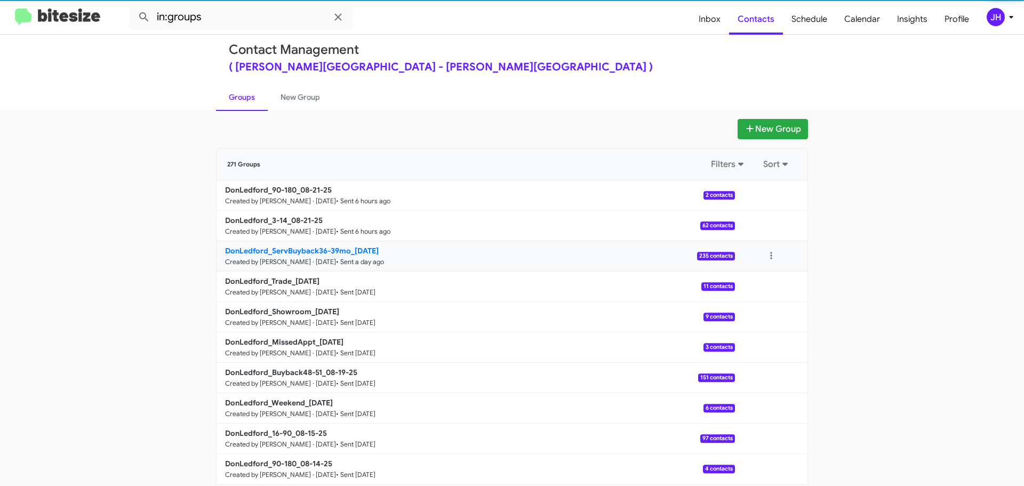
scroll to position [38, 0]
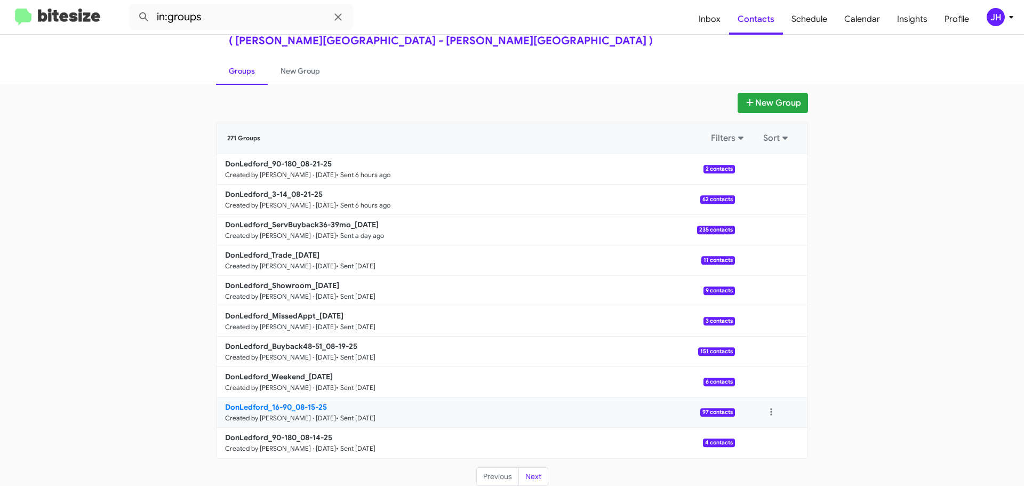
click at [368, 411] on p "DonLedford_16-90_08-15-25" at bounding box center [476, 407] width 502 height 11
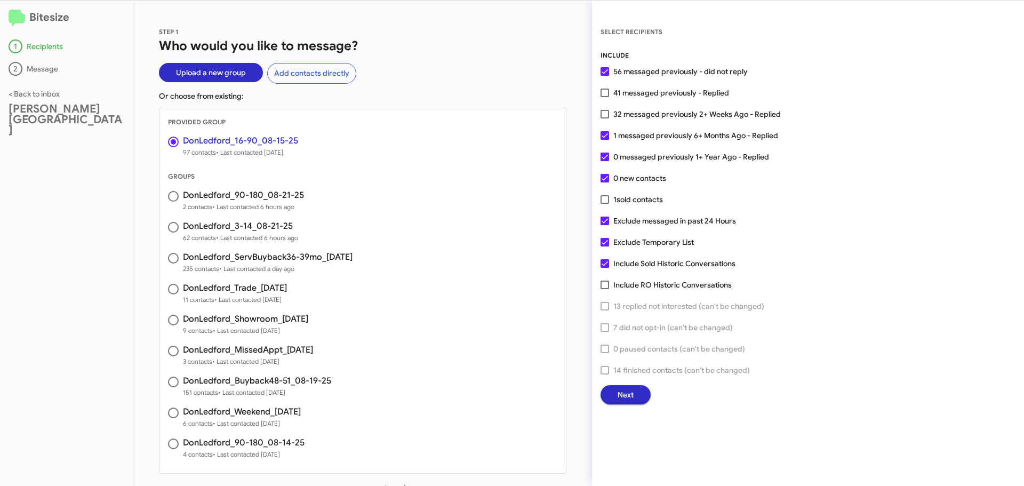
click at [23, 99] on div "Bitesize 1 Recipients 2 Message < Back to inbox Don Ledford Auto Center" at bounding box center [66, 244] width 133 height 486
click at [28, 95] on link "< Back to inbox" at bounding box center [34, 94] width 51 height 10
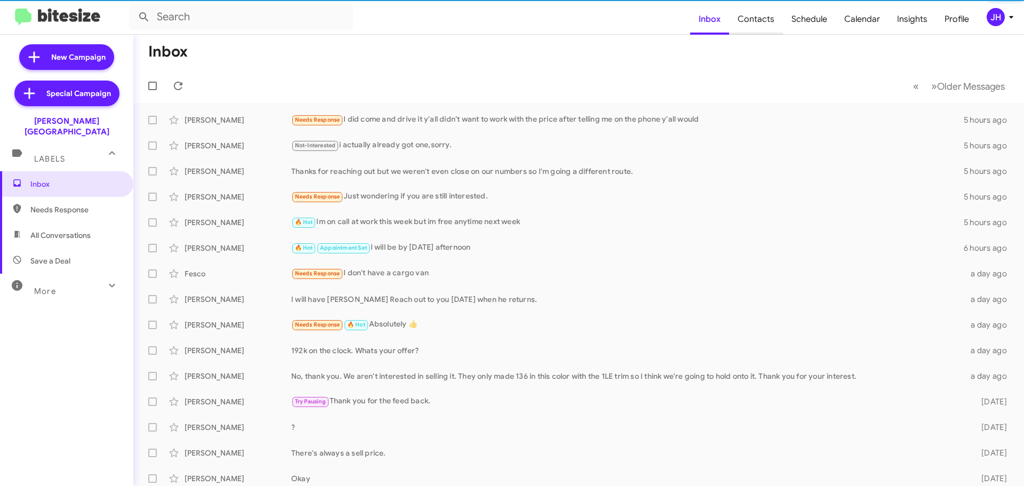
click at [751, 18] on span "Contacts" at bounding box center [756, 19] width 54 height 31
type input "in:groups"
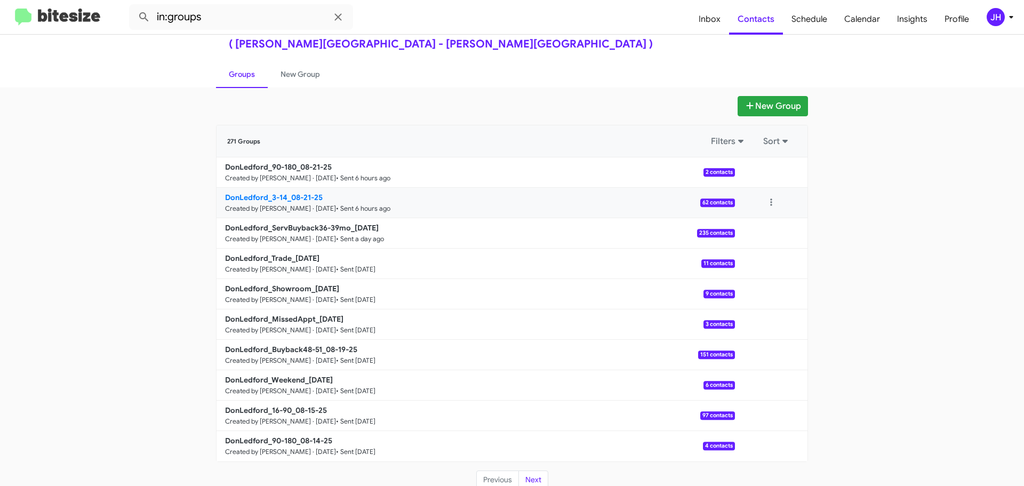
scroll to position [38, 0]
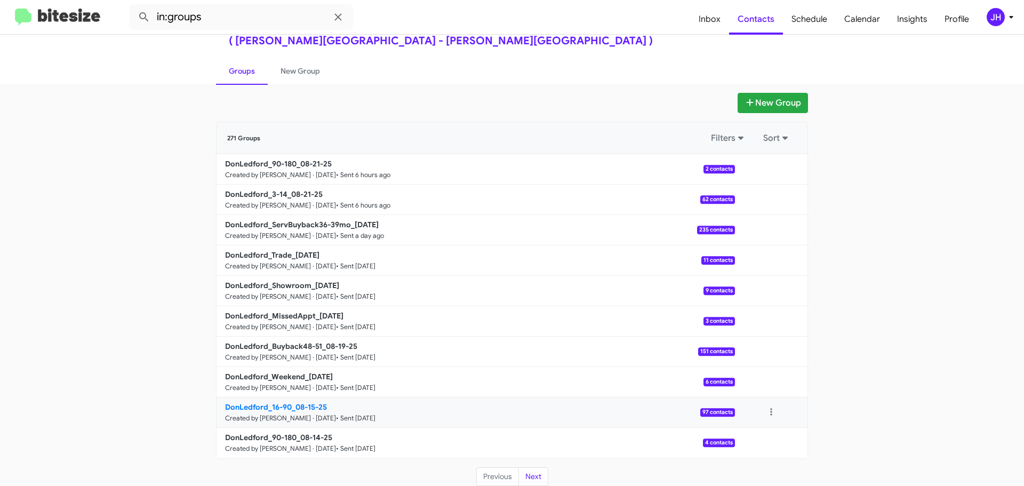
click at [342, 415] on small "• Sent 6 days ago" at bounding box center [355, 418] width 39 height 9
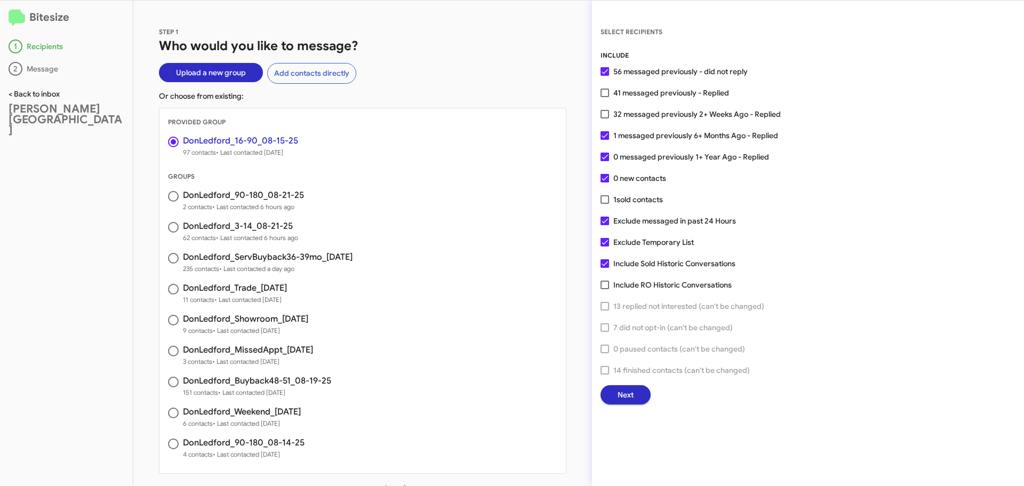
click at [25, 93] on link "< Back to inbox" at bounding box center [34, 94] width 51 height 10
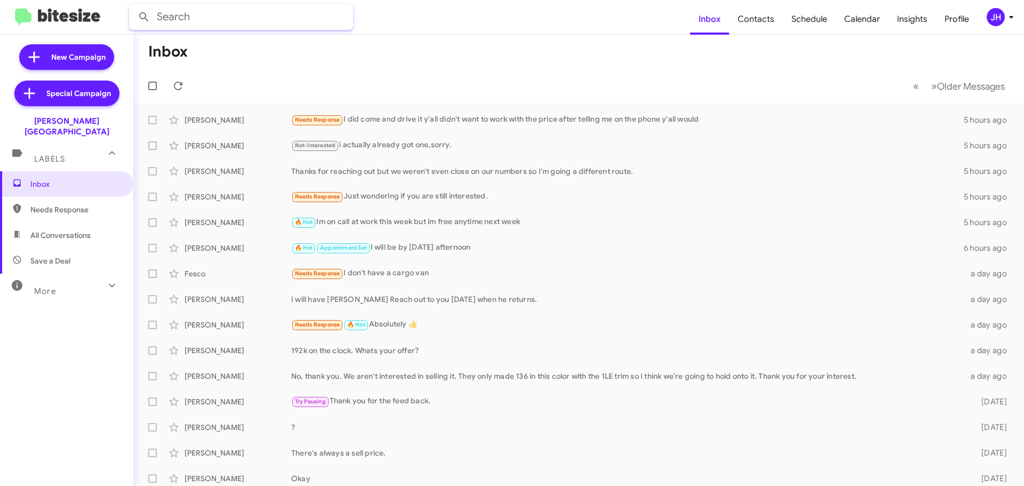
click at [196, 20] on input "text" at bounding box center [241, 17] width 224 height 26
paste input "4235058286"
click at [133, 6] on button at bounding box center [143, 16] width 21 height 21
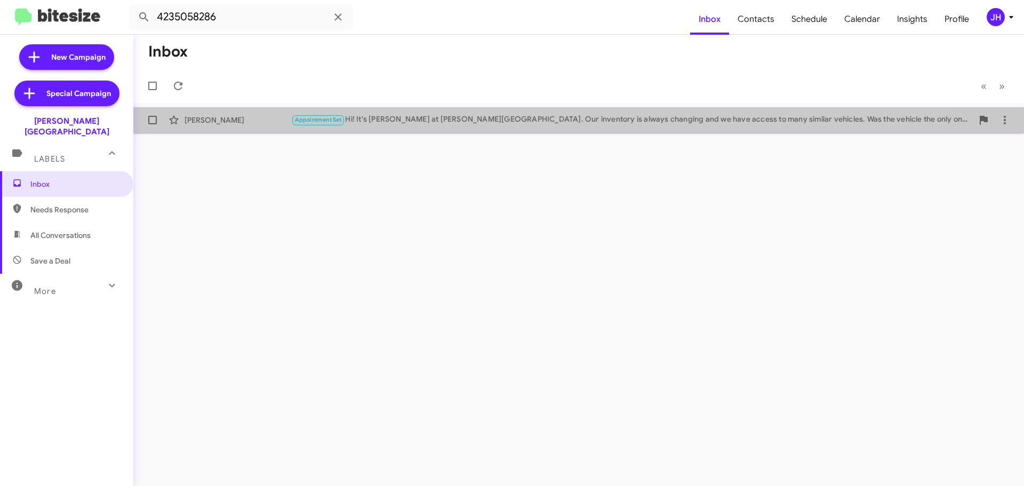
click at [378, 128] on div "Bobby Hunter Appointment Set Hi! It's Chris Cobb at Don Ledford Automotive Cent…" at bounding box center [579, 119] width 874 height 21
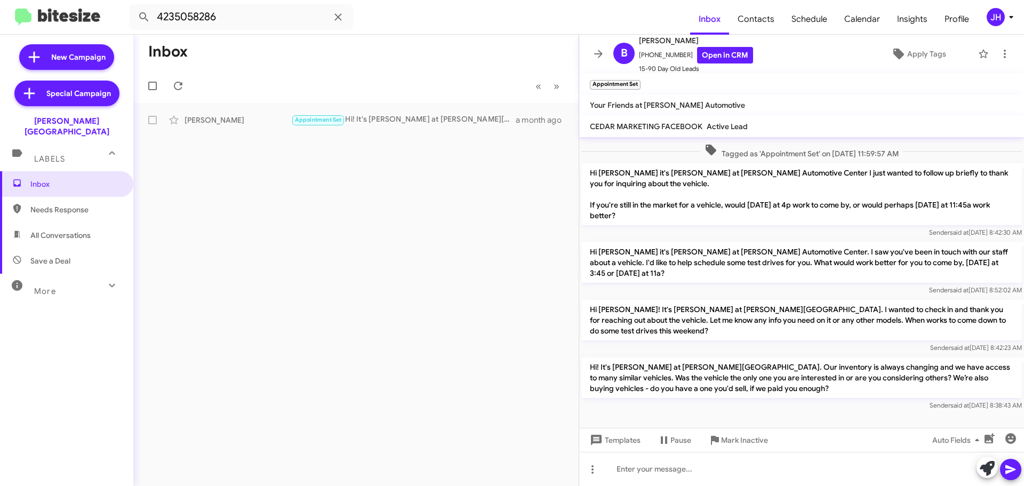
scroll to position [44, 0]
drag, startPoint x: 810, startPoint y: 389, endPoint x: 576, endPoint y: 366, distance: 234.8
click at [576, 366] on div "Inbox « Previous » Next Bobby Hunter Appointment Set Hi! It's Chris Cobb at Don…" at bounding box center [578, 260] width 891 height 451
click at [897, 391] on p "Hi! It's Chris Cobb at Don Ledford Automotive Center. Our inventory is always c…" at bounding box center [802, 376] width 441 height 41
click at [187, 6] on input "4235058286" at bounding box center [241, 17] width 224 height 26
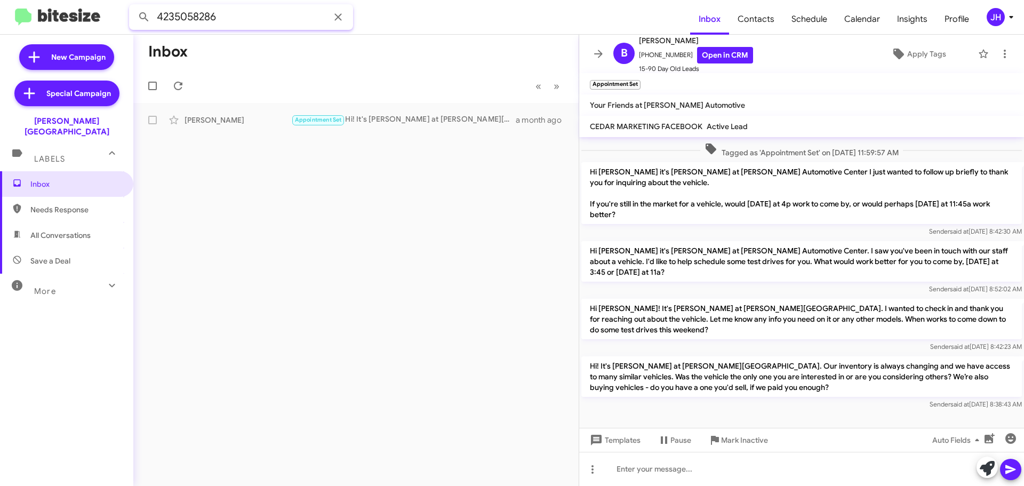
click at [187, 6] on input "4235058286" at bounding box center [241, 17] width 224 height 26
paste input "3046191451"
click at [133, 6] on button at bounding box center [143, 16] width 21 height 21
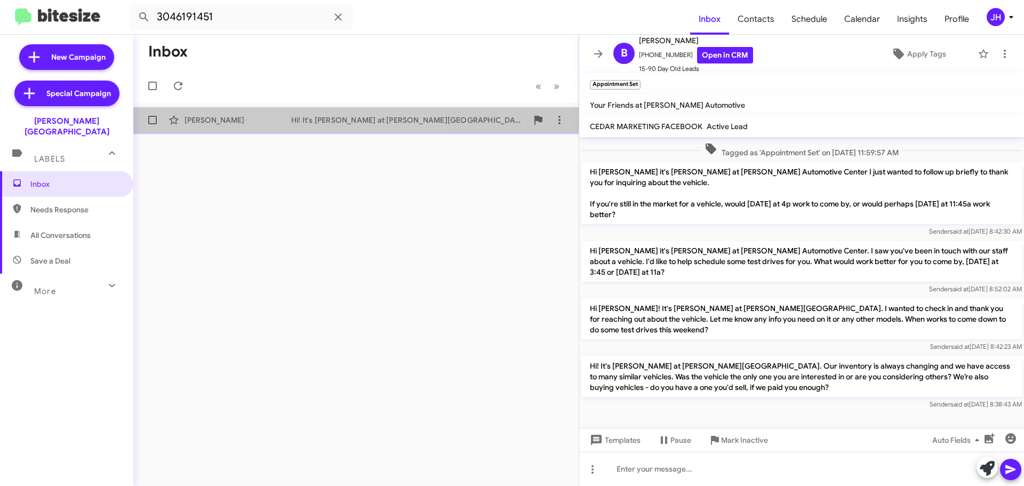
click at [244, 125] on div "Greg Imhoff Hi! It's Chris Cobb at Don Ledford Automotive Center. Our inventory…" at bounding box center [356, 119] width 428 height 21
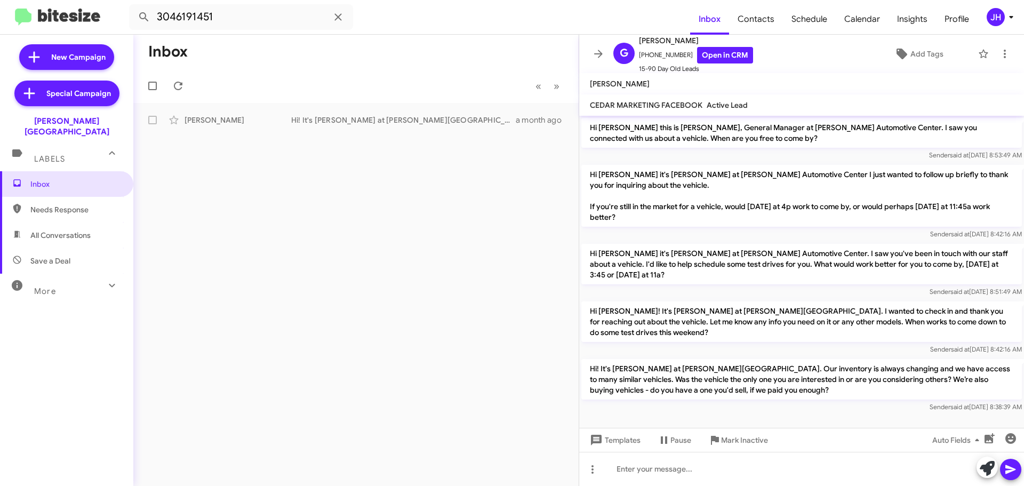
click at [468, 202] on div "Inbox « Previous » Next Greg Imhoff Hi! It's Chris Cobb at Don Ledford Automoti…" at bounding box center [356, 260] width 446 height 451
click at [781, 20] on span "Contacts" at bounding box center [756, 19] width 54 height 31
type input "in:groups"
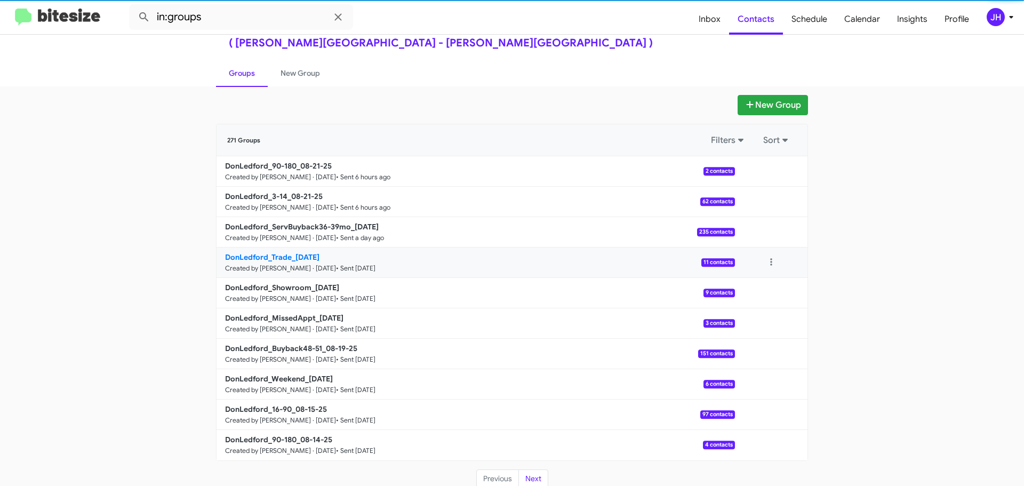
scroll to position [38, 0]
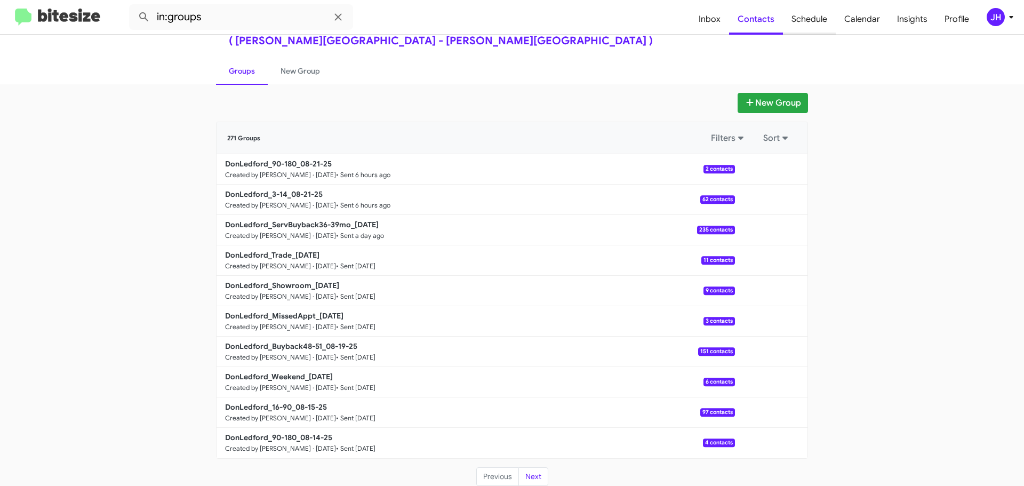
click at [809, 12] on span "Schedule" at bounding box center [809, 19] width 53 height 31
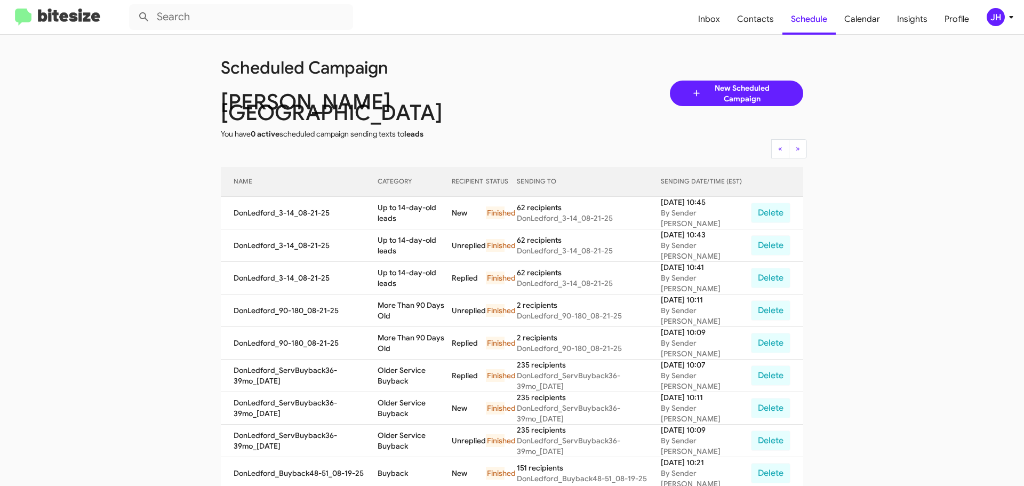
click at [133, 171] on app-scheduler "Scheduled Campaign Don Ledford Auto Center You have 0 active scheduled campaign…" at bounding box center [512, 448] width 1024 height 826
click at [718, 16] on span "Inbox" at bounding box center [709, 19] width 39 height 31
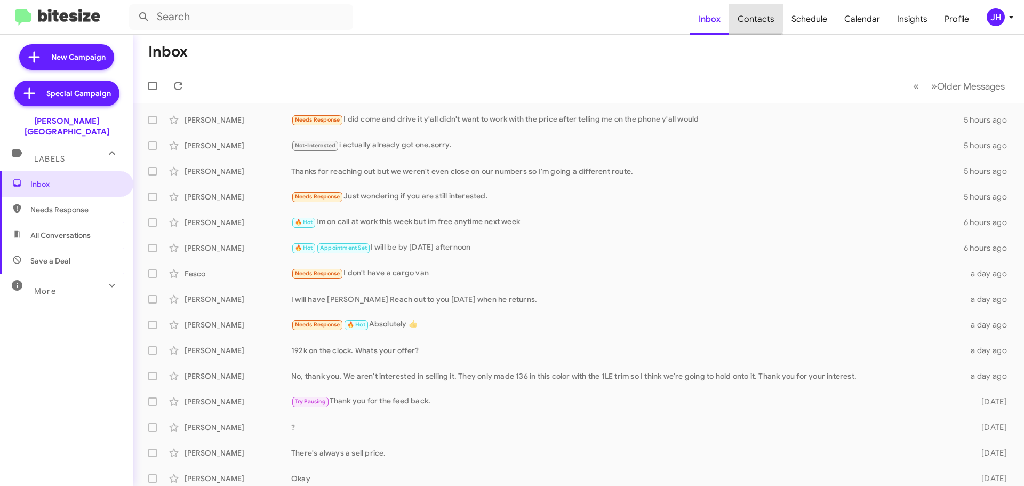
click at [760, 15] on span "Contacts" at bounding box center [756, 19] width 54 height 31
type input "in:groups"
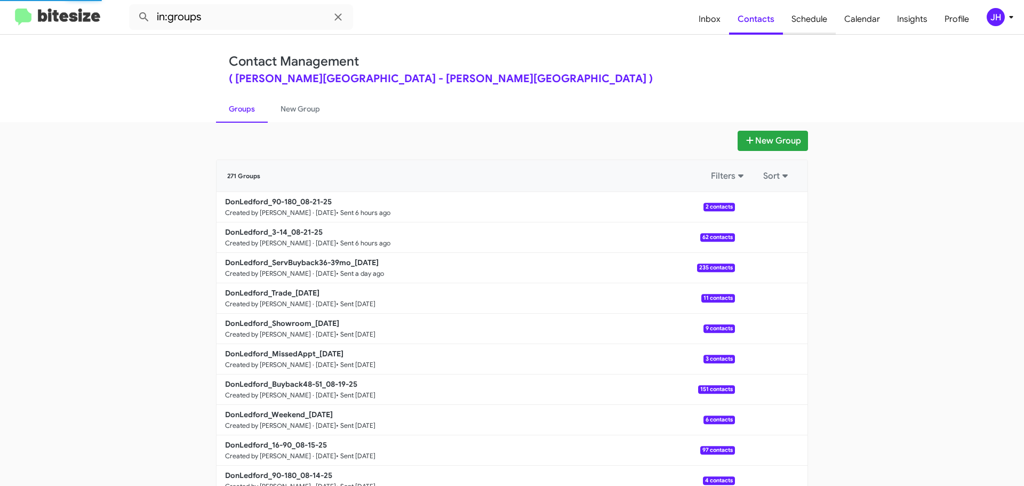
click at [815, 17] on span "Schedule" at bounding box center [809, 19] width 53 height 31
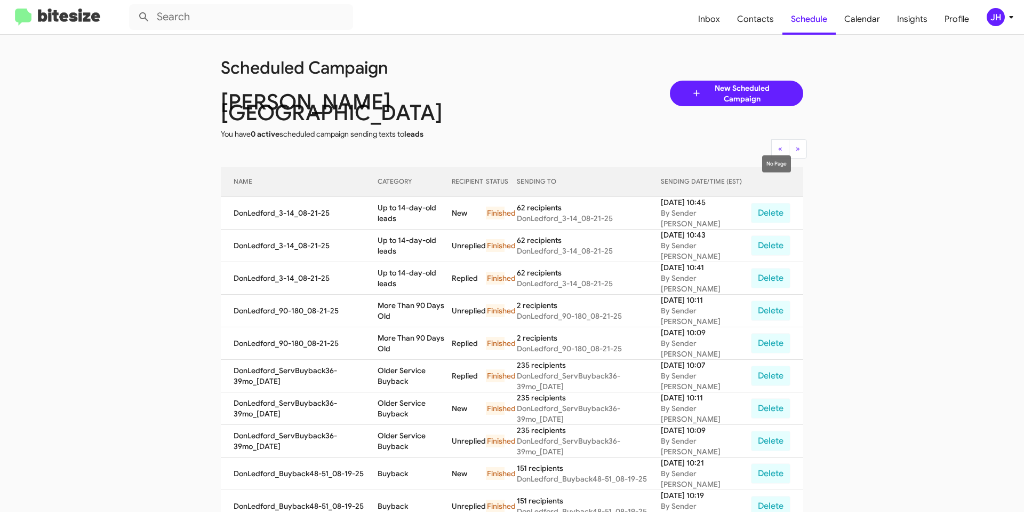
click at [760, 143] on div "« Previous » Next" at bounding box center [512, 148] width 599 height 19
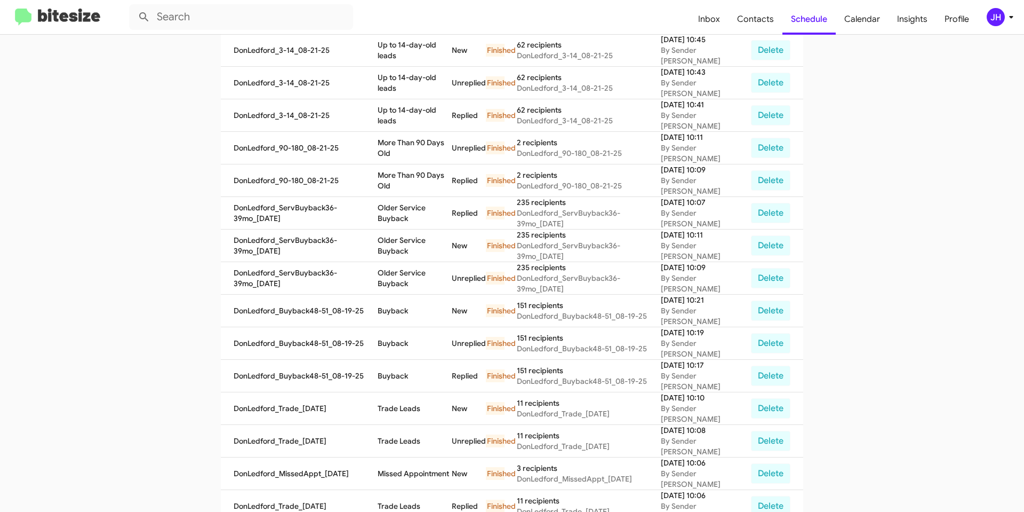
scroll to position [125, 0]
